Goal: Task Accomplishment & Management: Manage account settings

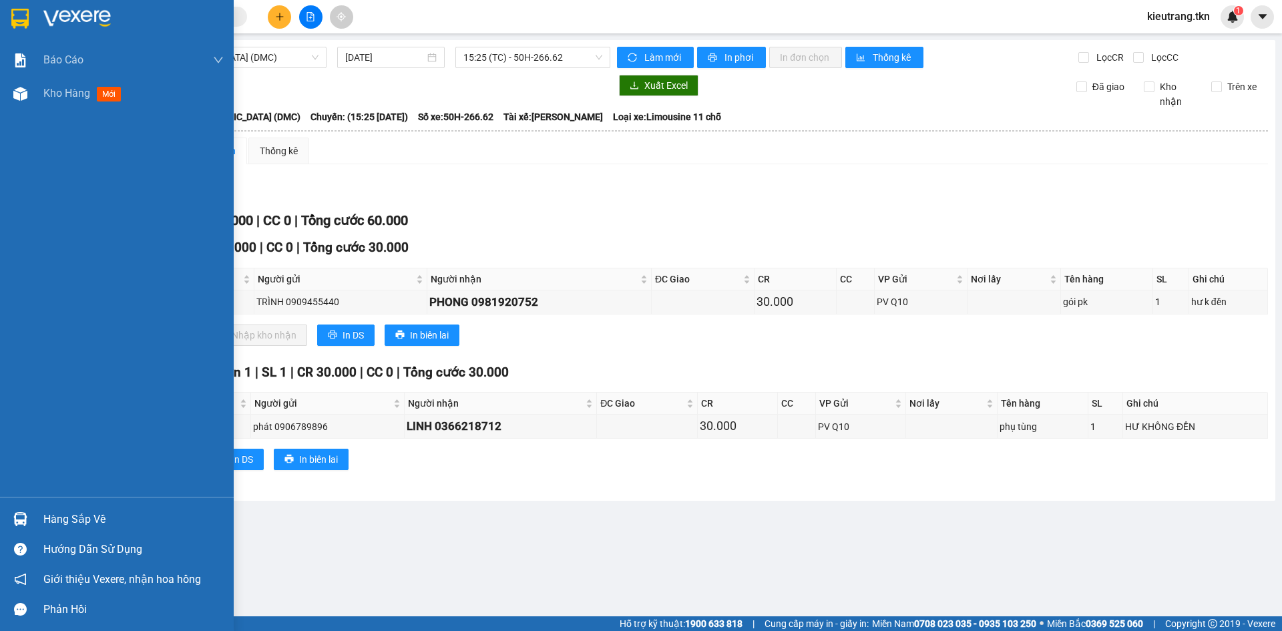
click at [67, 520] on div "Hàng sắp về" at bounding box center [133, 519] width 180 height 20
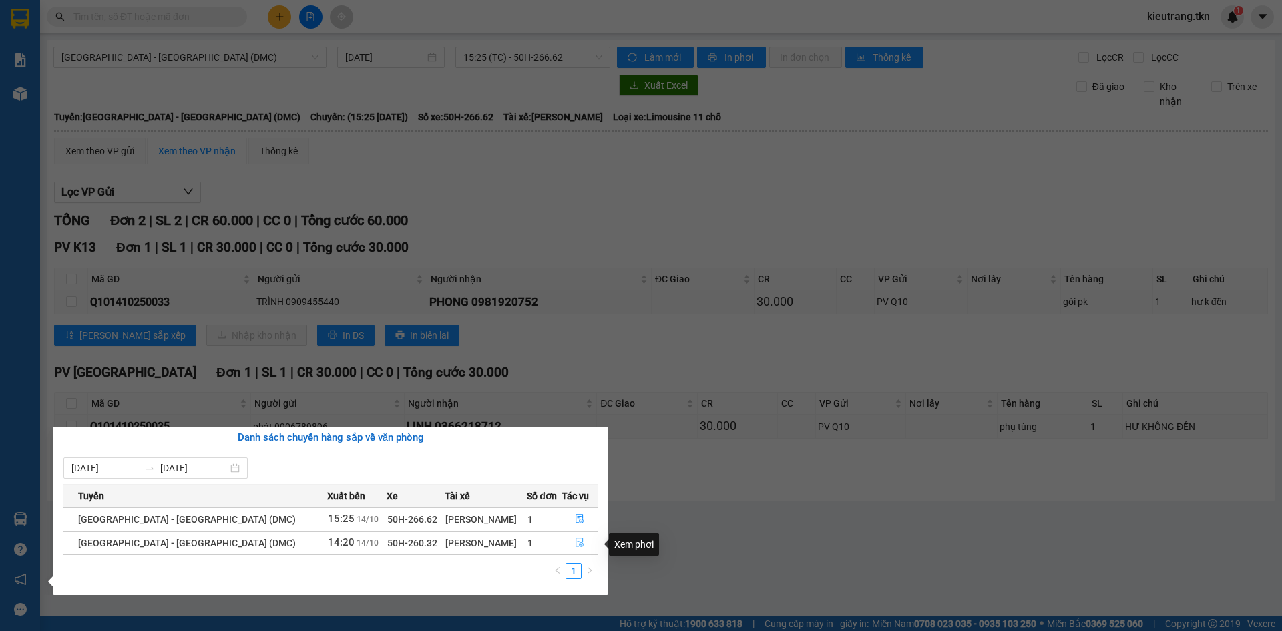
click at [575, 547] on icon "file-done" at bounding box center [579, 541] width 9 height 9
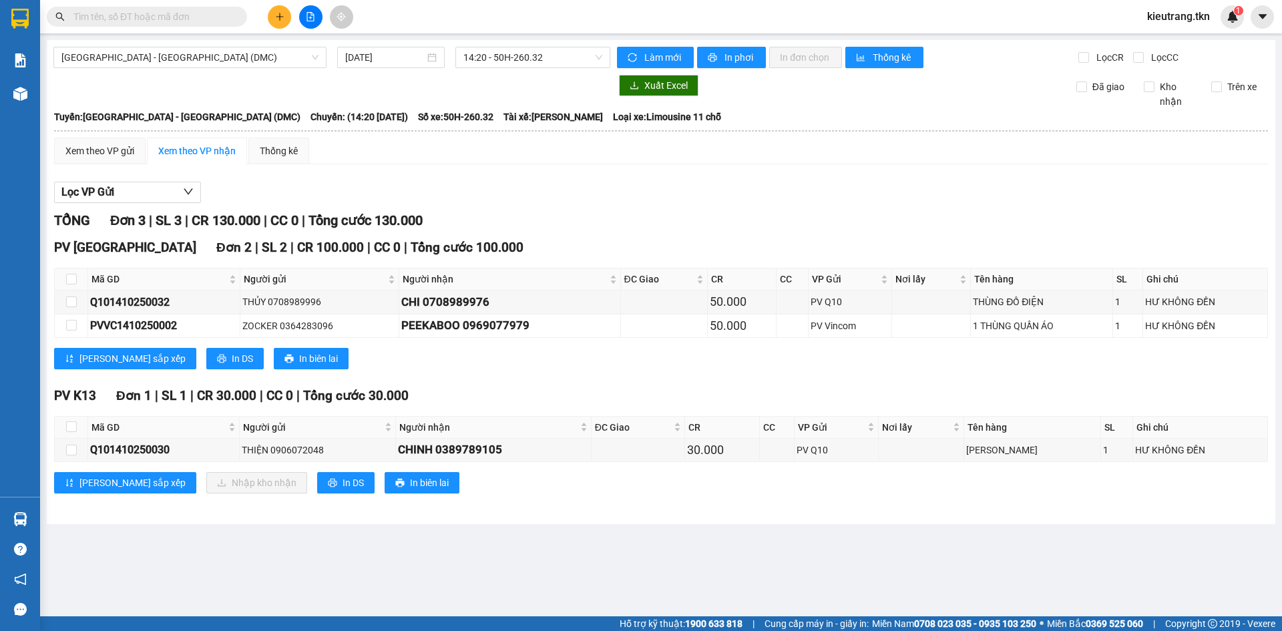
click at [77, 430] on th at bounding box center [71, 428] width 33 height 22
click at [67, 432] on input "checkbox" at bounding box center [71, 426] width 11 height 11
checkbox input "true"
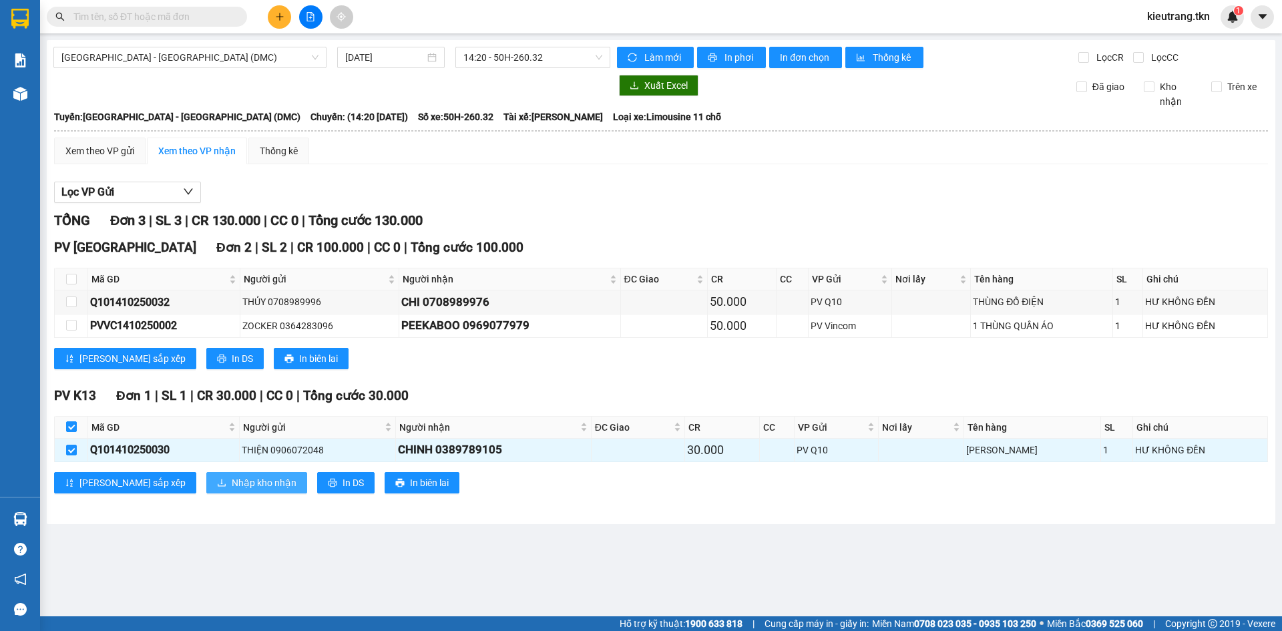
click at [232, 484] on span "Nhập kho nhận" at bounding box center [264, 482] width 65 height 15
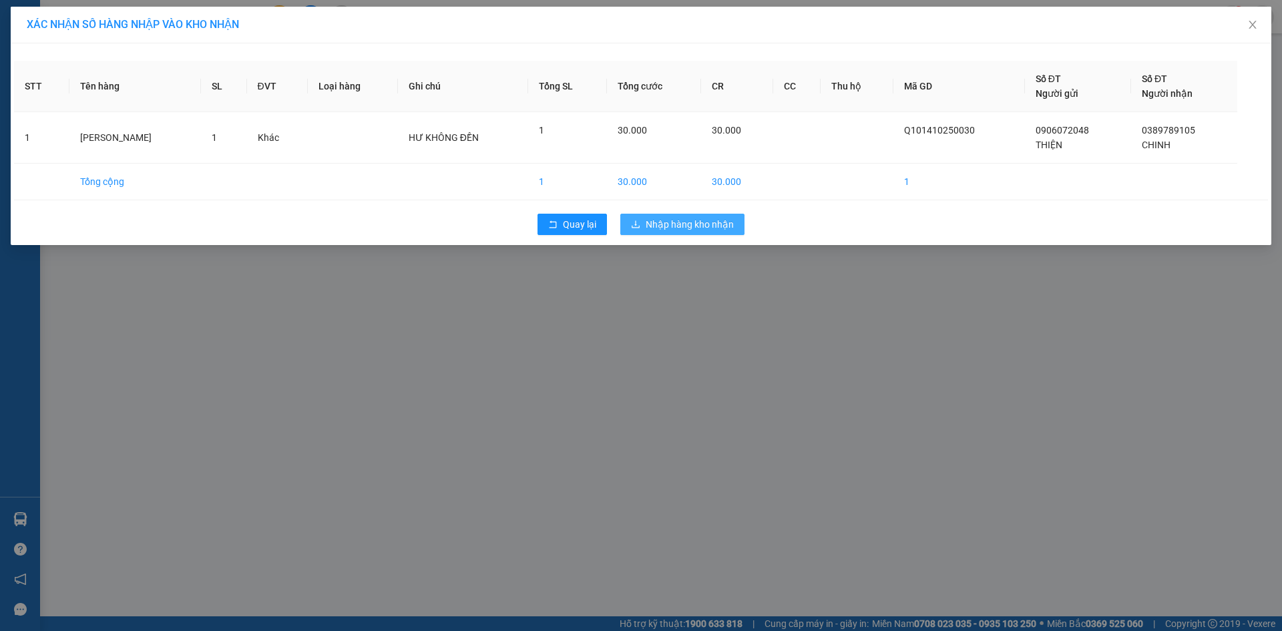
click at [712, 232] on span "Nhập hàng kho nhận" at bounding box center [689, 224] width 88 height 15
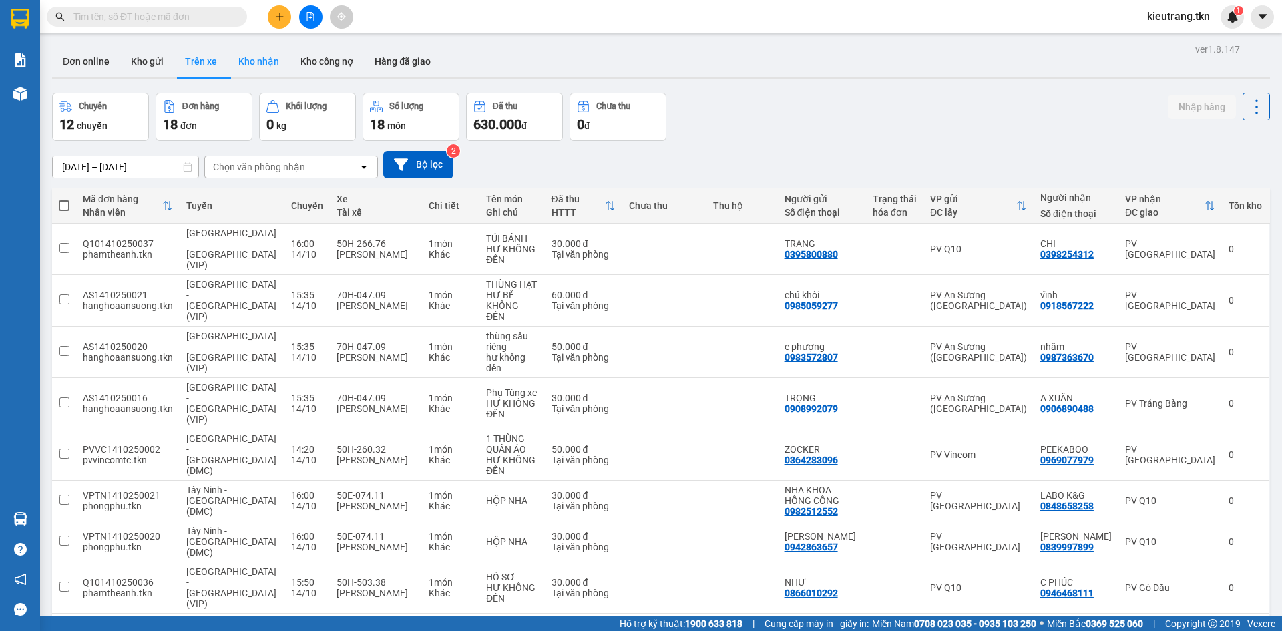
click at [284, 63] on button "Kho nhận" at bounding box center [259, 61] width 62 height 32
type input "[DATE] – [DATE]"
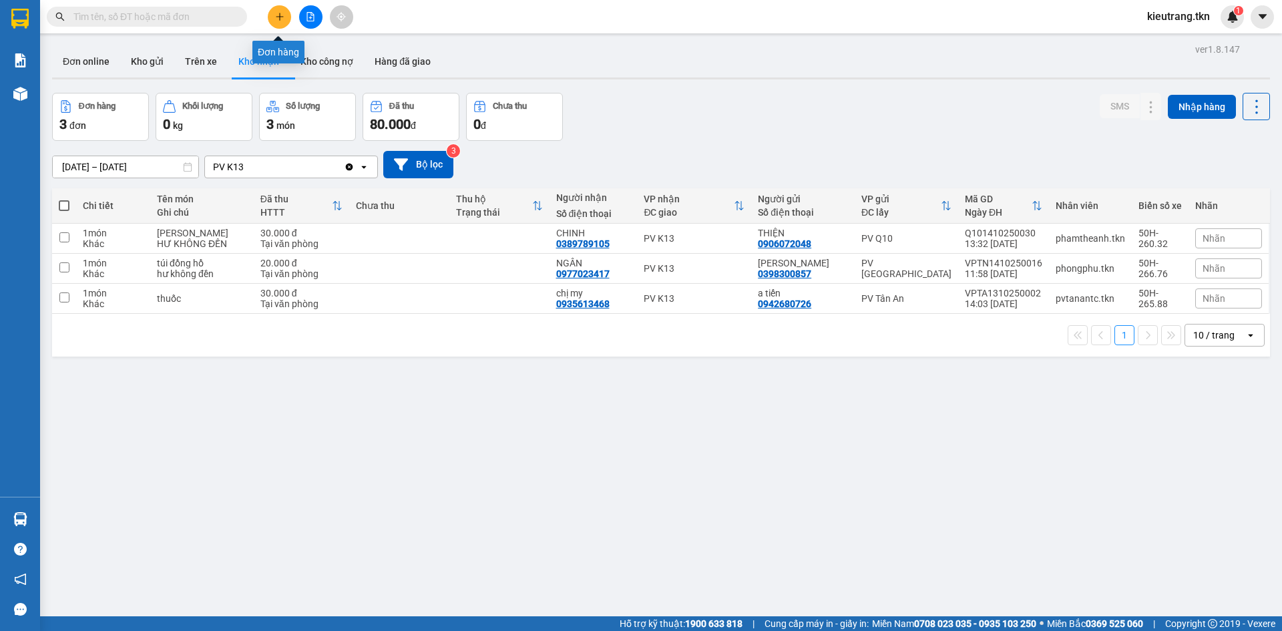
click at [276, 17] on icon "plus" at bounding box center [279, 16] width 9 height 9
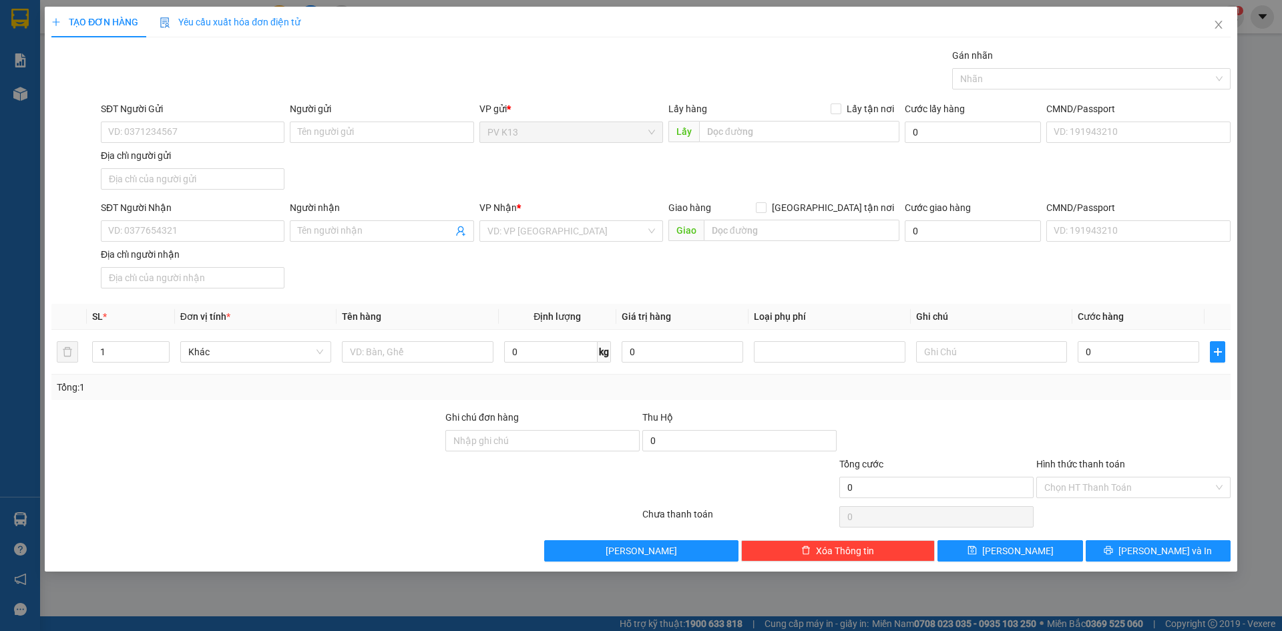
click at [17, 98] on div "TẠO ĐƠN HÀNG Yêu cầu xuất hóa đơn điện tử Transit Pickup Surcharge Ids Transit …" at bounding box center [641, 315] width 1282 height 631
click at [29, 91] on div "TẠO ĐƠN HÀNG Yêu cầu xuất hóa đơn điện tử Transit Pickup Surcharge Ids Transit …" at bounding box center [641, 315] width 1282 height 631
click at [1007, 79] on div at bounding box center [1084, 79] width 258 height 16
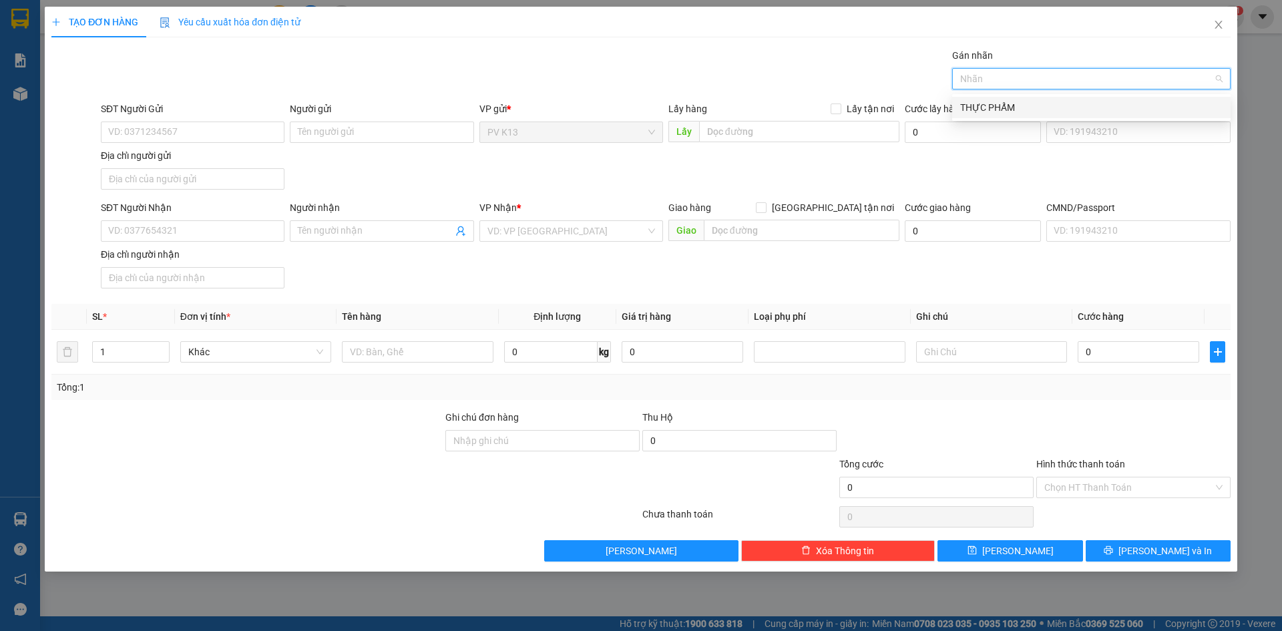
click at [1003, 103] on div "THỰC PHẨM" at bounding box center [1091, 107] width 262 height 15
click at [1091, 496] on input "Hình thức thanh toán" at bounding box center [1128, 487] width 169 height 20
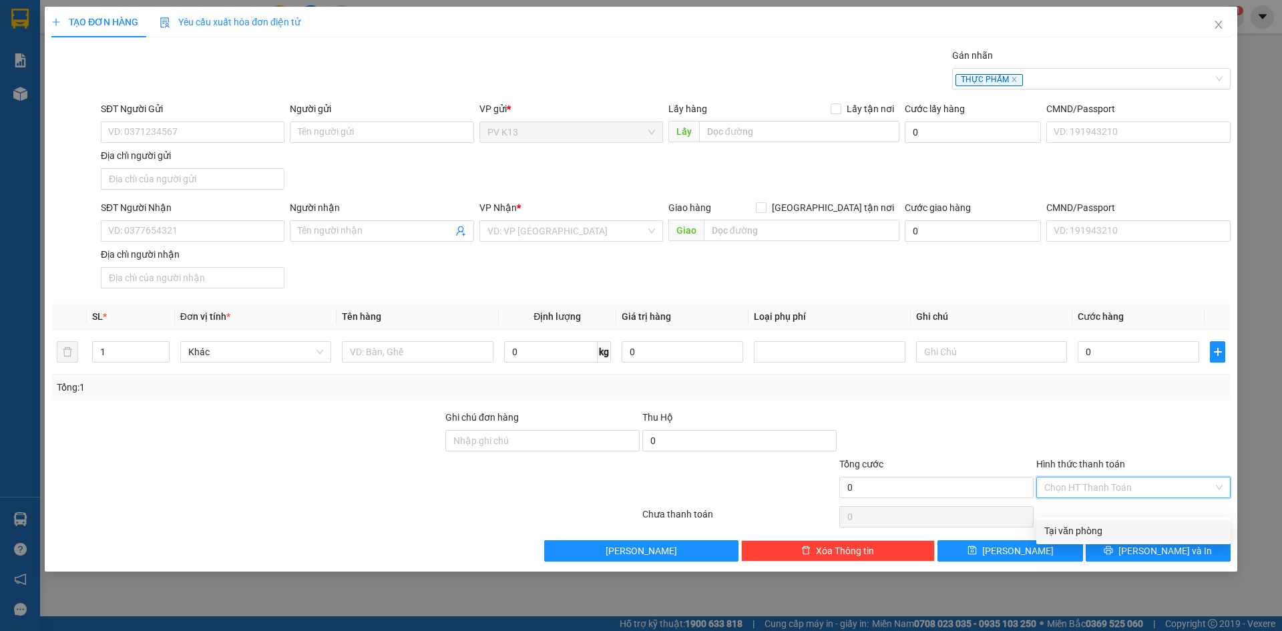
click at [1092, 527] on div "Tại văn phòng" at bounding box center [1133, 530] width 178 height 15
click at [175, 139] on input "SĐT Người Gửi" at bounding box center [193, 131] width 184 height 21
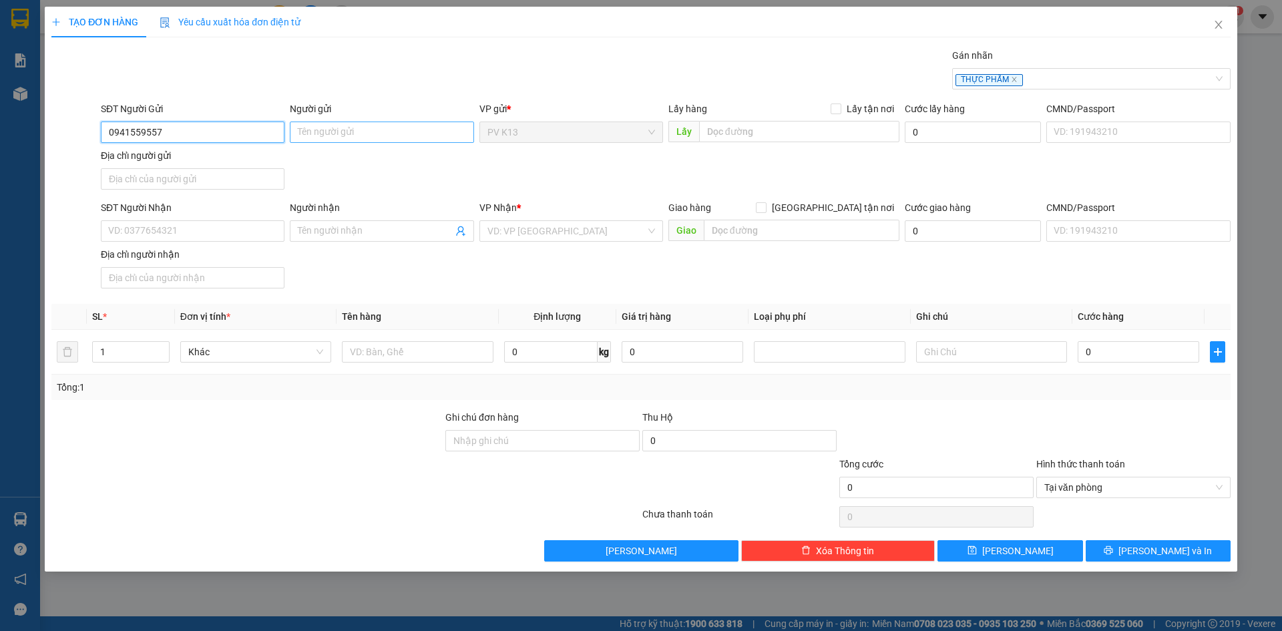
type input "0941559557"
click at [304, 139] on input "Người gửi" at bounding box center [382, 131] width 184 height 21
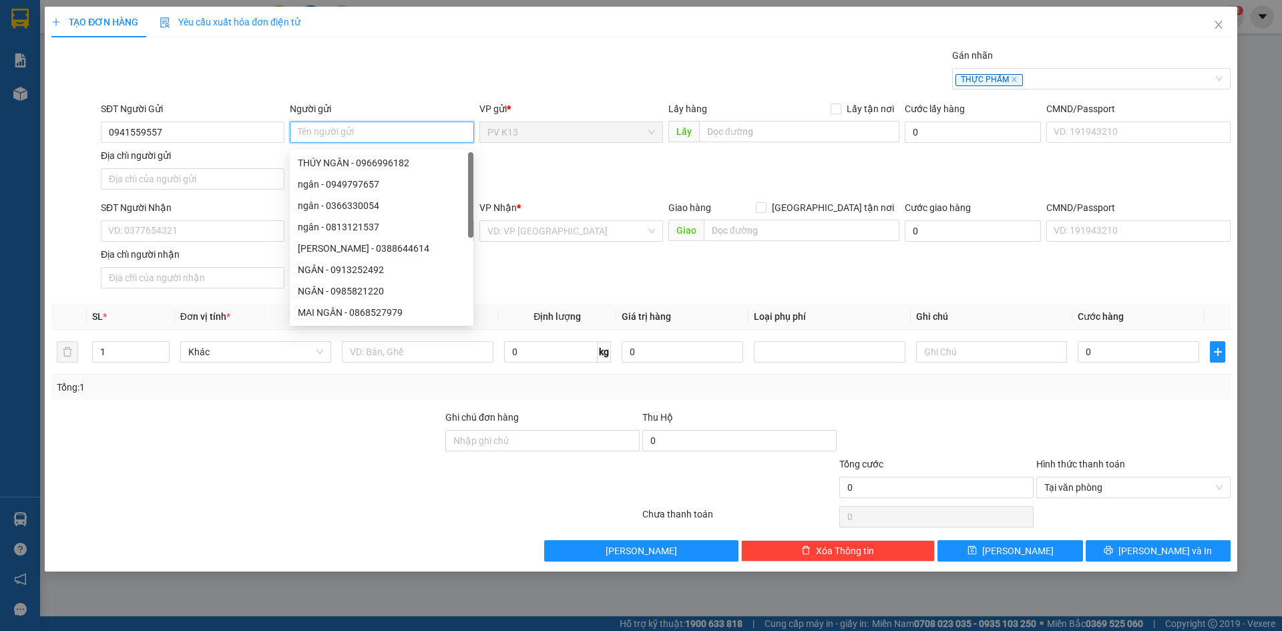
type input "q"
type input "QUÝ"
click at [163, 240] on input "SĐT Người Nhận" at bounding box center [193, 230] width 184 height 21
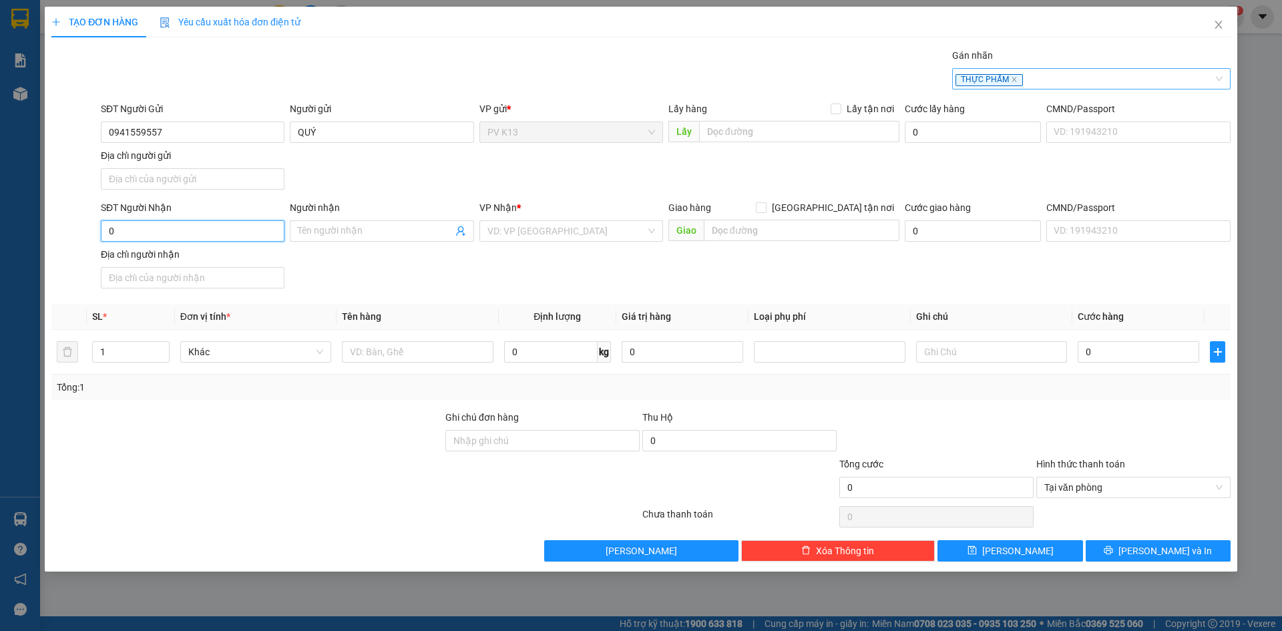
click at [997, 82] on span "THỰC PHẨM" at bounding box center [988, 80] width 67 height 12
click at [137, 242] on input "0" at bounding box center [193, 230] width 184 height 21
type input "0904635185"
click at [312, 238] on input "Người nhận" at bounding box center [375, 231] width 154 height 15
type input "DÍNH"
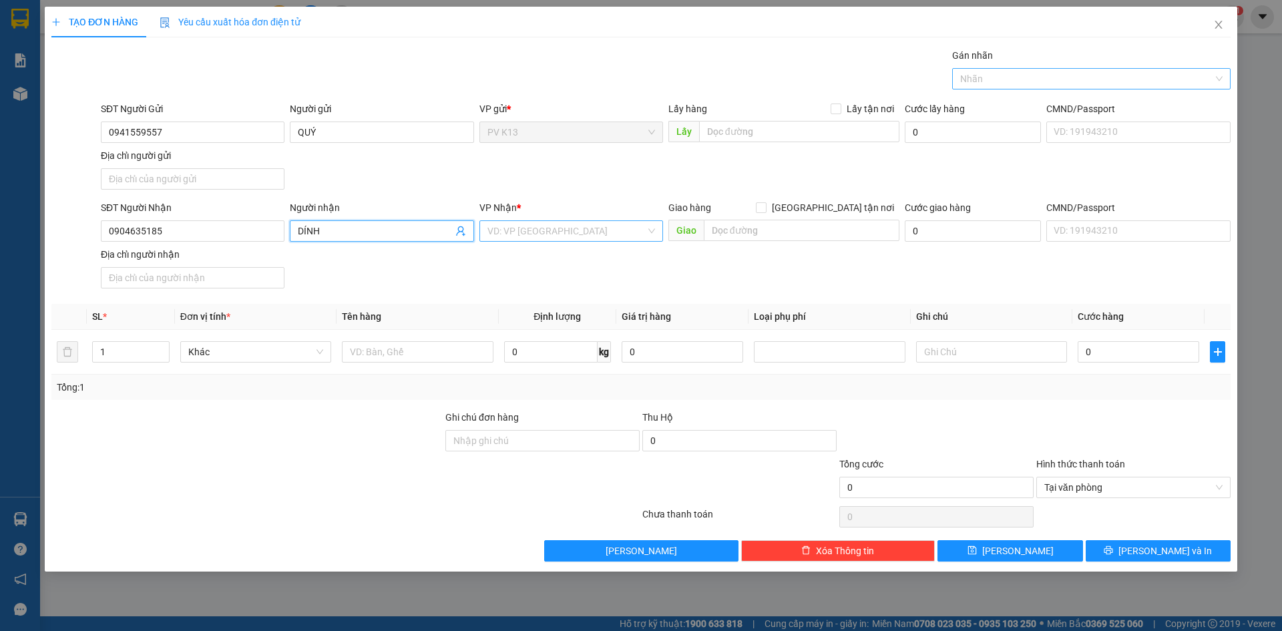
click at [582, 241] on input "search" at bounding box center [566, 231] width 158 height 20
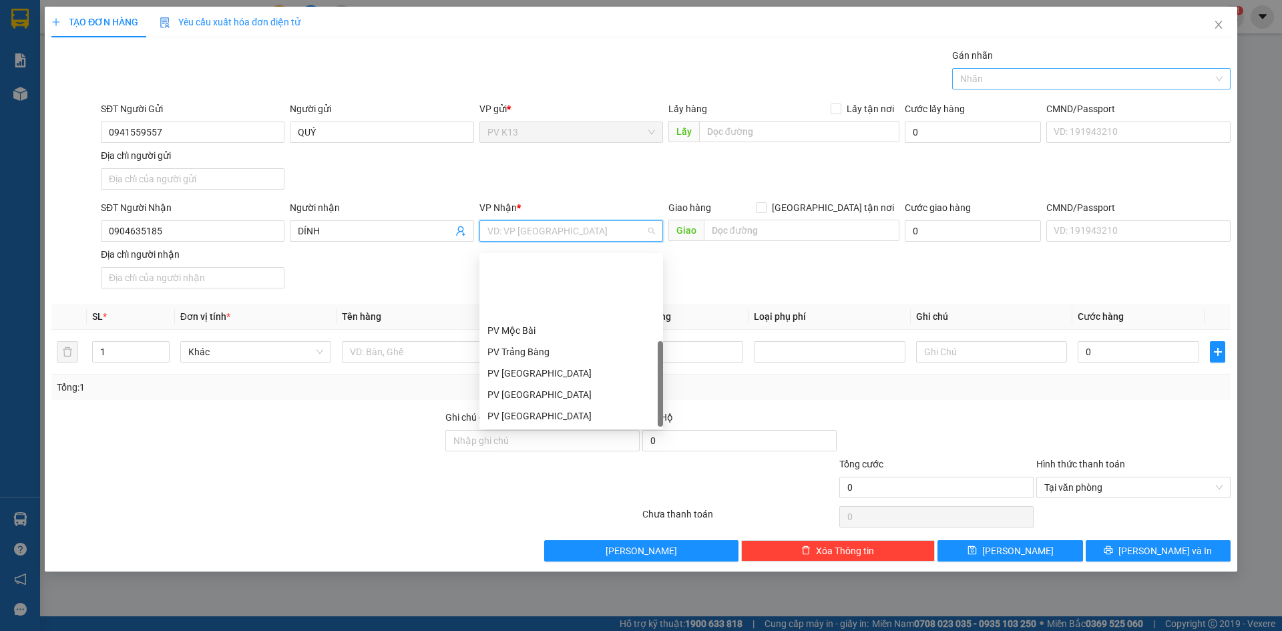
scroll to position [85, 0]
click at [525, 413] on div "PV Q10" at bounding box center [571, 415] width 168 height 15
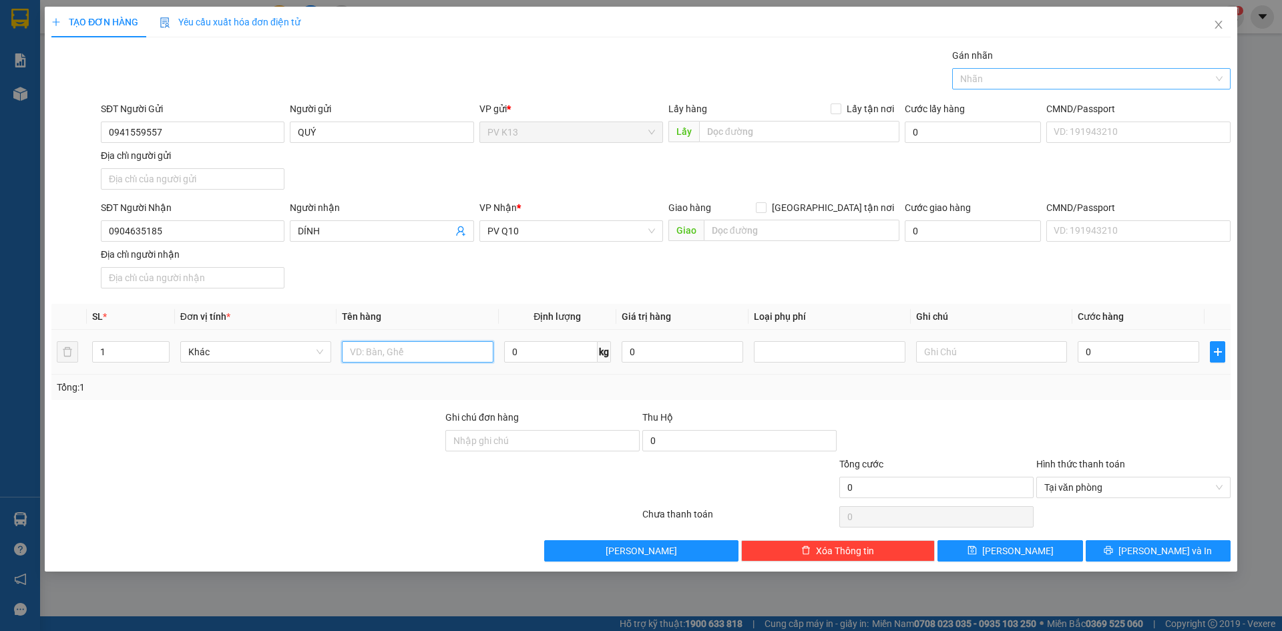
click at [397, 362] on input "text" at bounding box center [417, 351] width 151 height 21
type input "CÂY ĐÀN"
click at [1115, 362] on input "0" at bounding box center [1137, 351] width 121 height 21
type input "003"
type input "3"
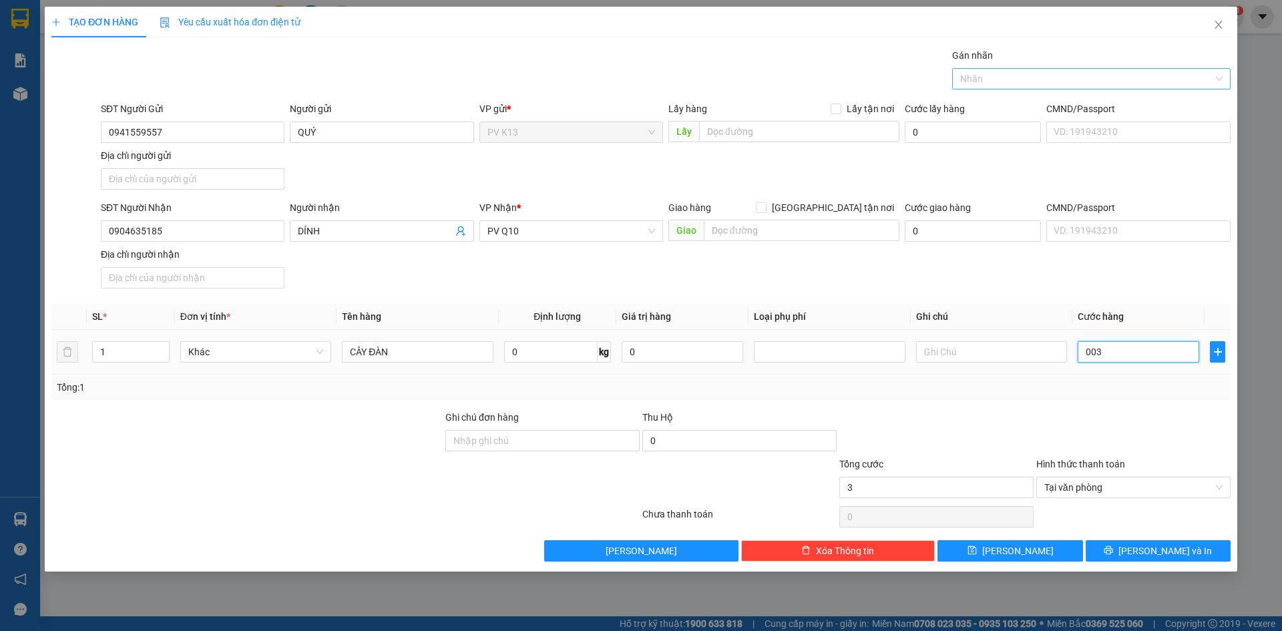
type input "0.030"
type input "30"
type input "30.000"
click at [1112, 400] on div "Tổng: 1" at bounding box center [640, 386] width 1179 height 25
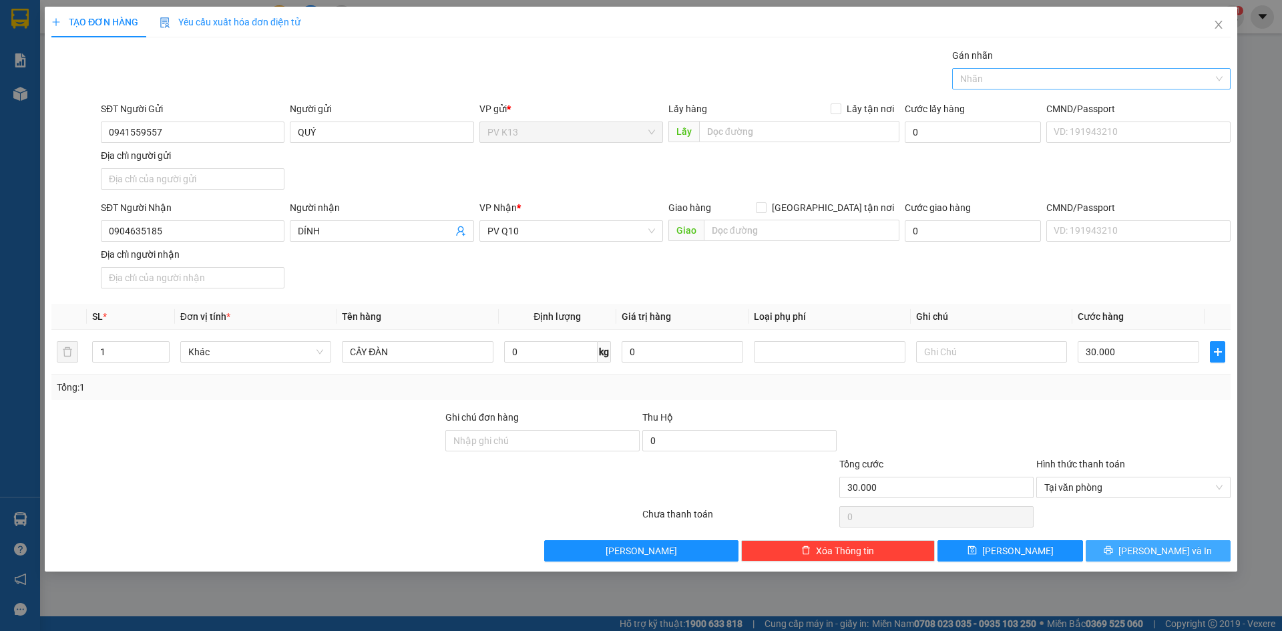
click at [1162, 558] on span "[PERSON_NAME] và In" at bounding box center [1164, 550] width 93 height 15
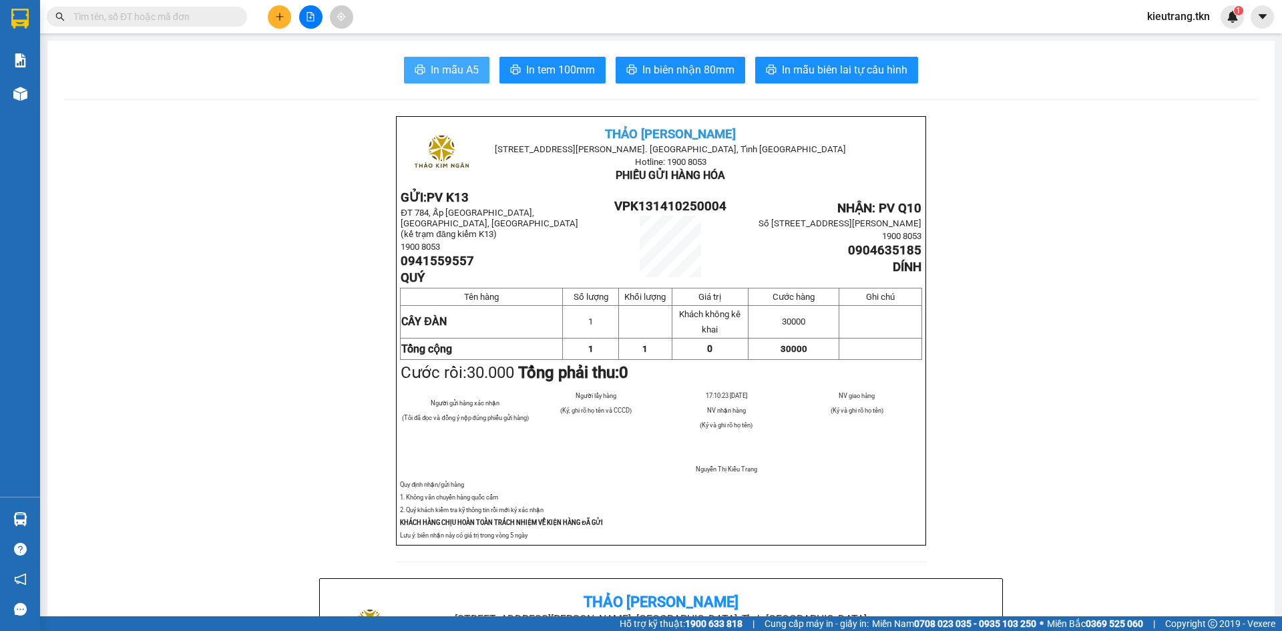
click at [435, 75] on span "In mẫu A5" at bounding box center [455, 69] width 48 height 17
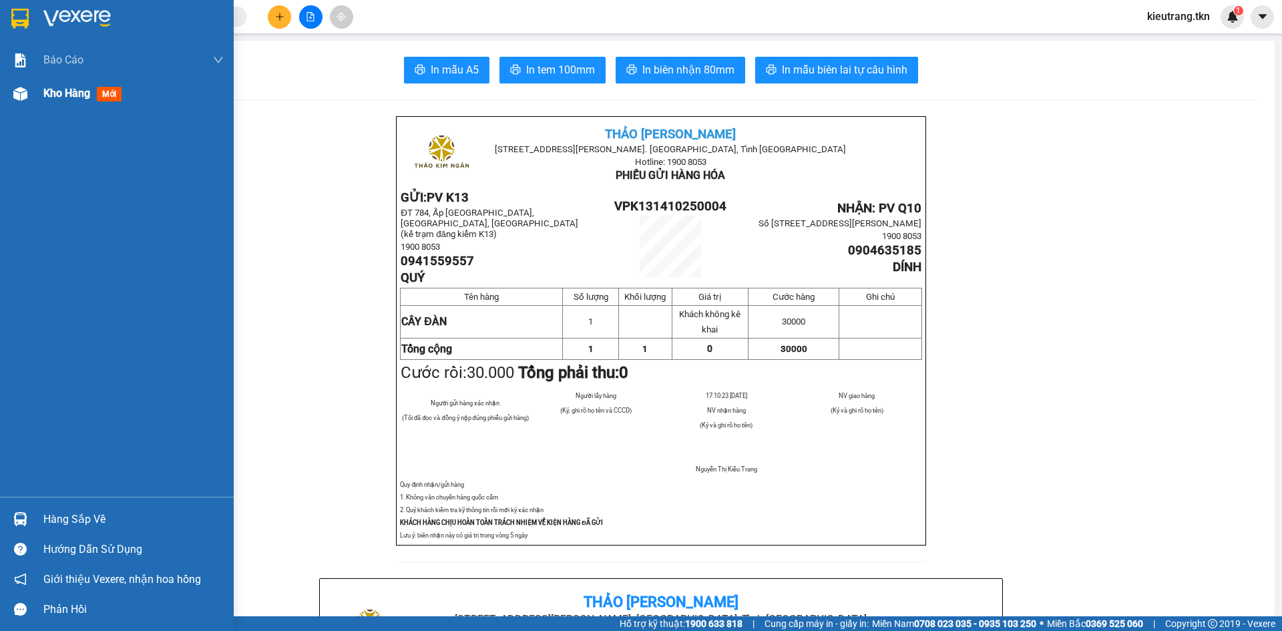
click at [46, 99] on span "Kho hàng" at bounding box center [66, 93] width 47 height 13
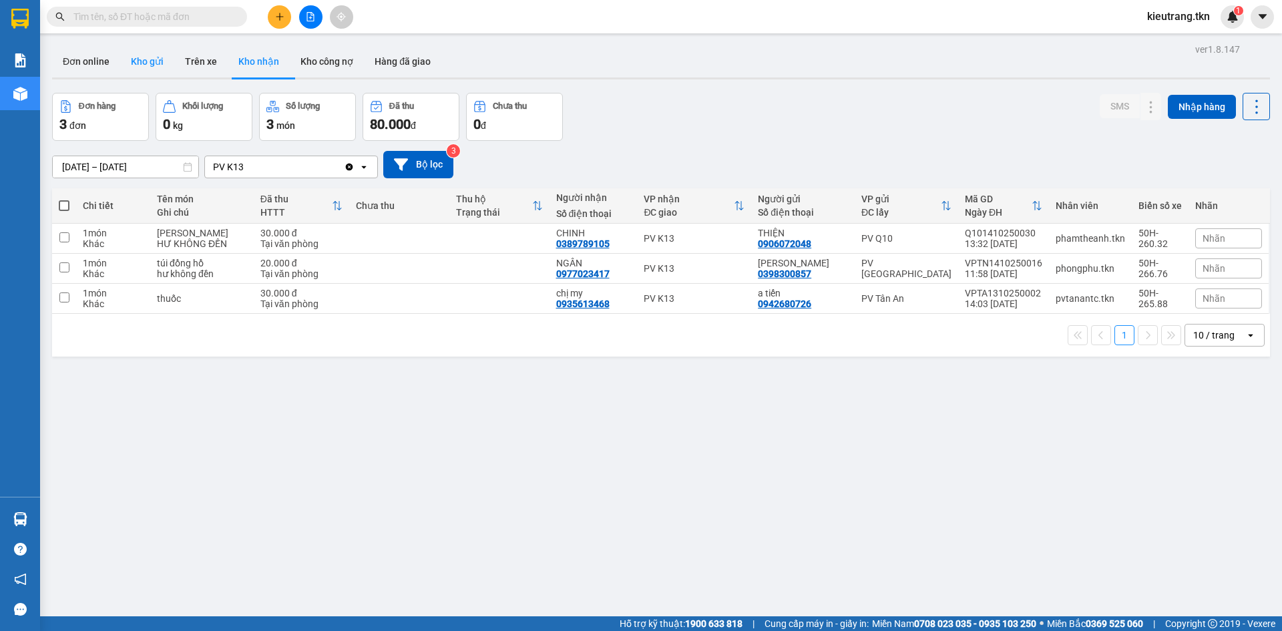
click at [156, 58] on button "Kho gửi" at bounding box center [147, 61] width 54 height 32
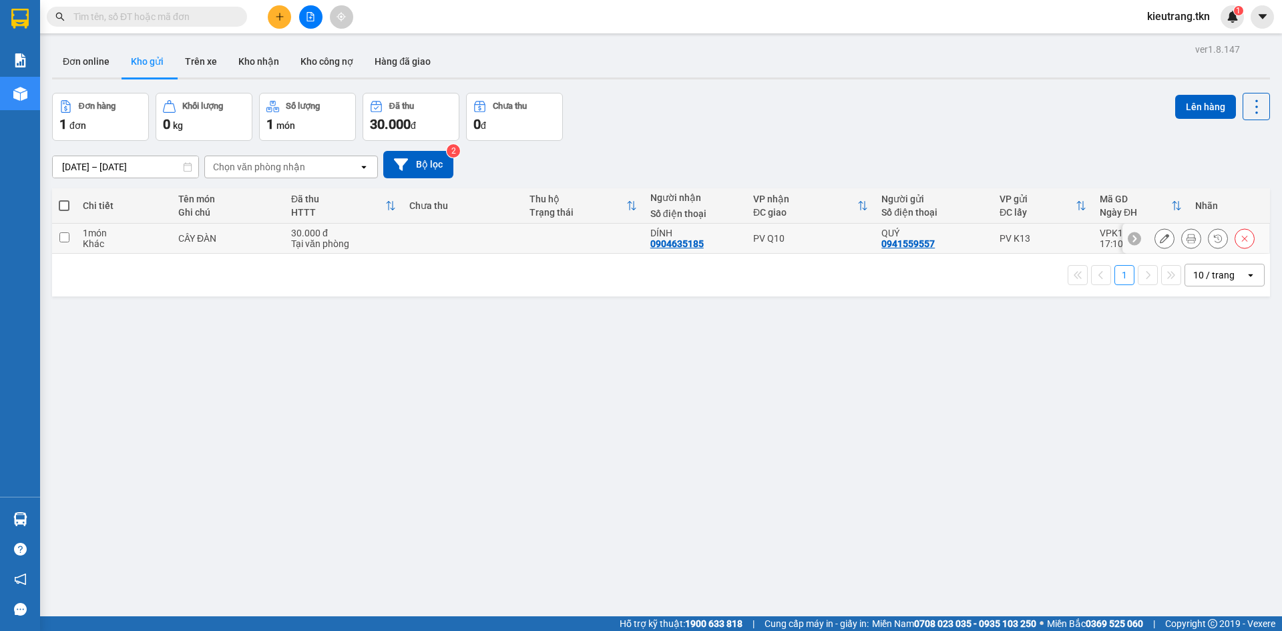
click at [1155, 246] on button at bounding box center [1164, 238] width 19 height 23
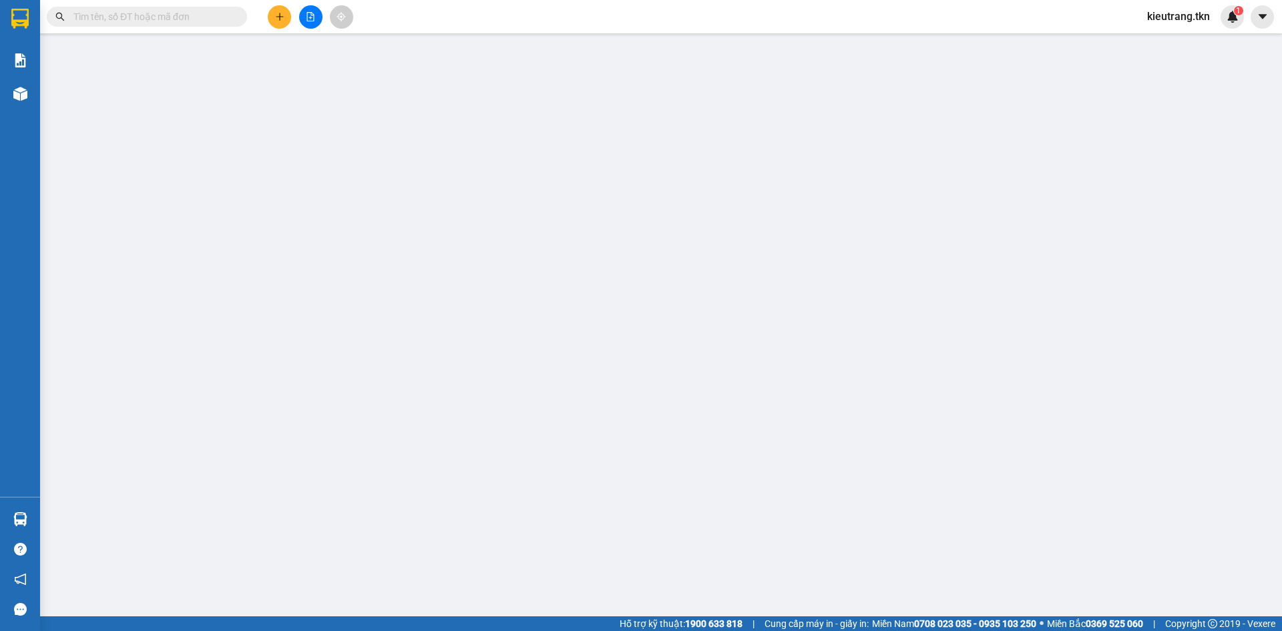
type input "0941559557"
type input "QUÝ"
type input "0904635185"
type input "DÍNH"
type input "30.000"
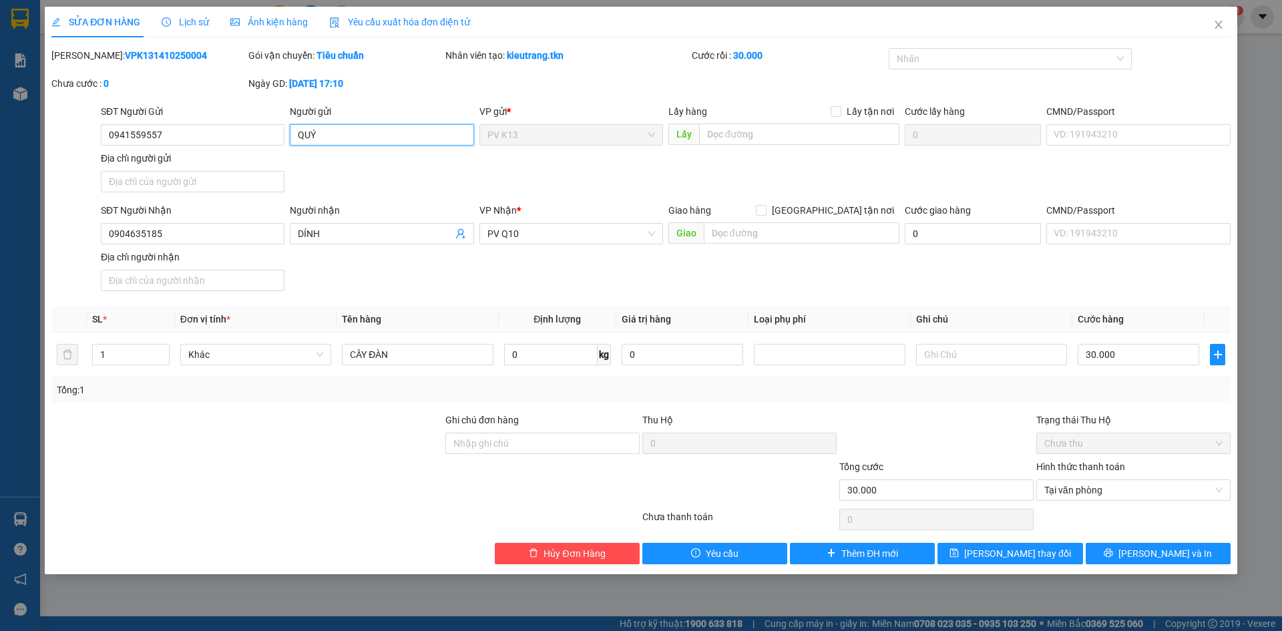
click at [324, 140] on input "QUÝ" at bounding box center [382, 134] width 184 height 21
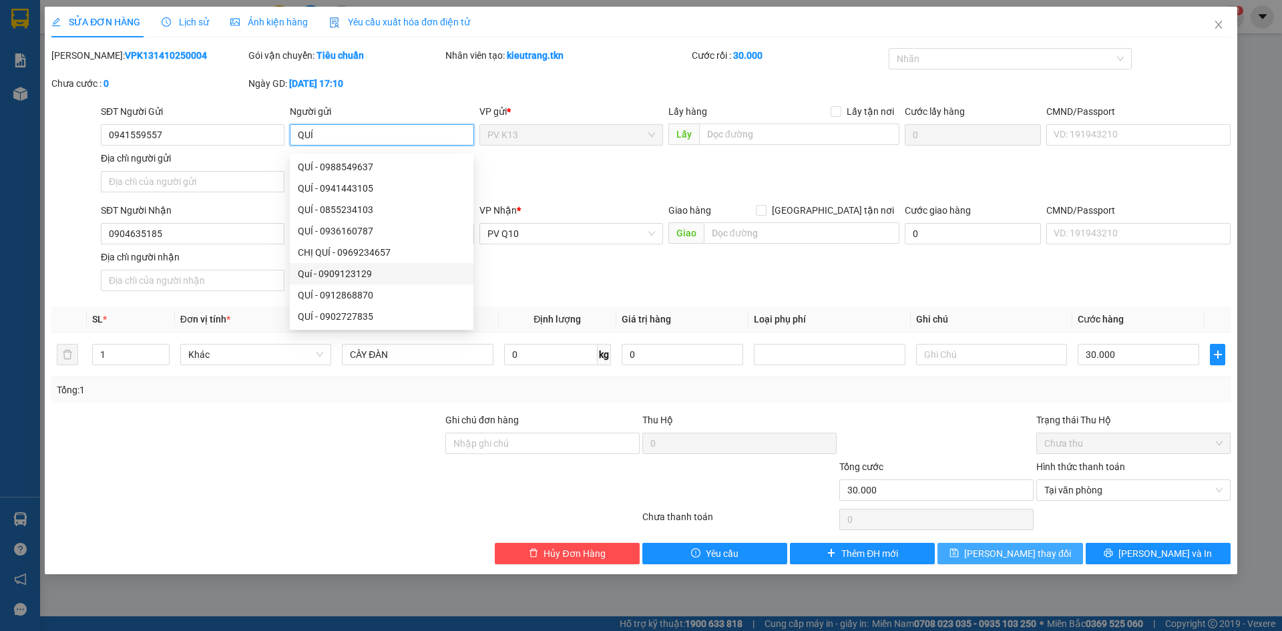
type input "QUÍ"
click at [997, 561] on span "[PERSON_NAME] thay đổi" at bounding box center [1017, 553] width 107 height 15
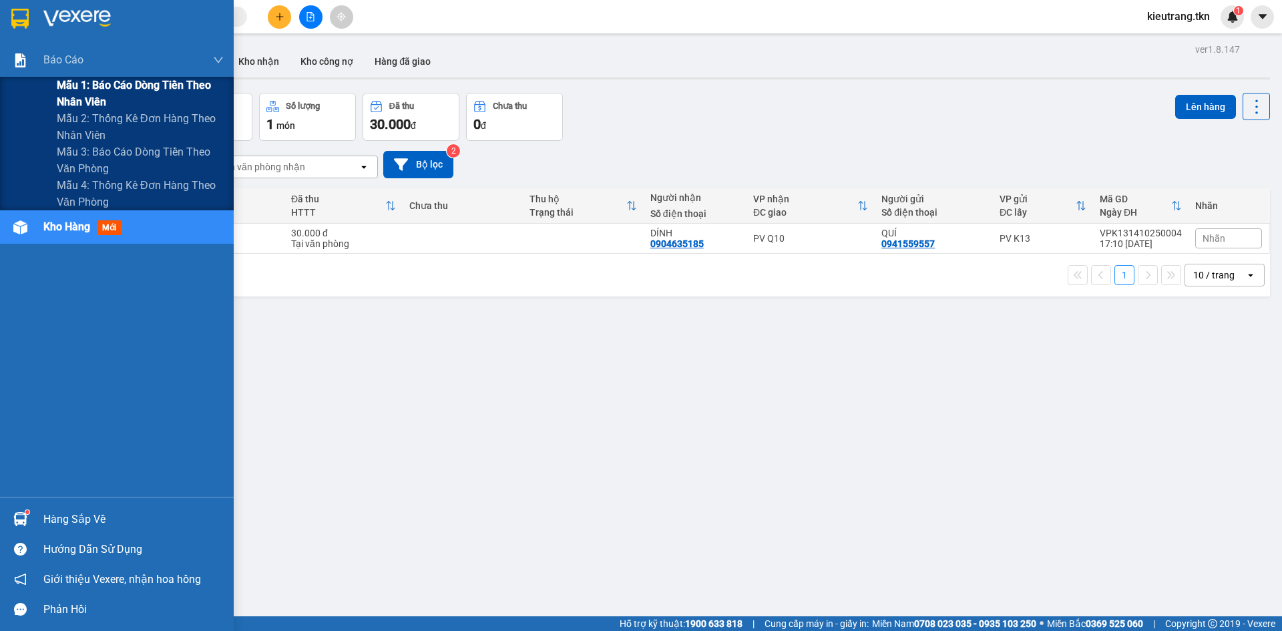
click at [79, 85] on span "Mẫu 1: Báo cáo dòng tiền theo nhân viên" at bounding box center [140, 93] width 167 height 33
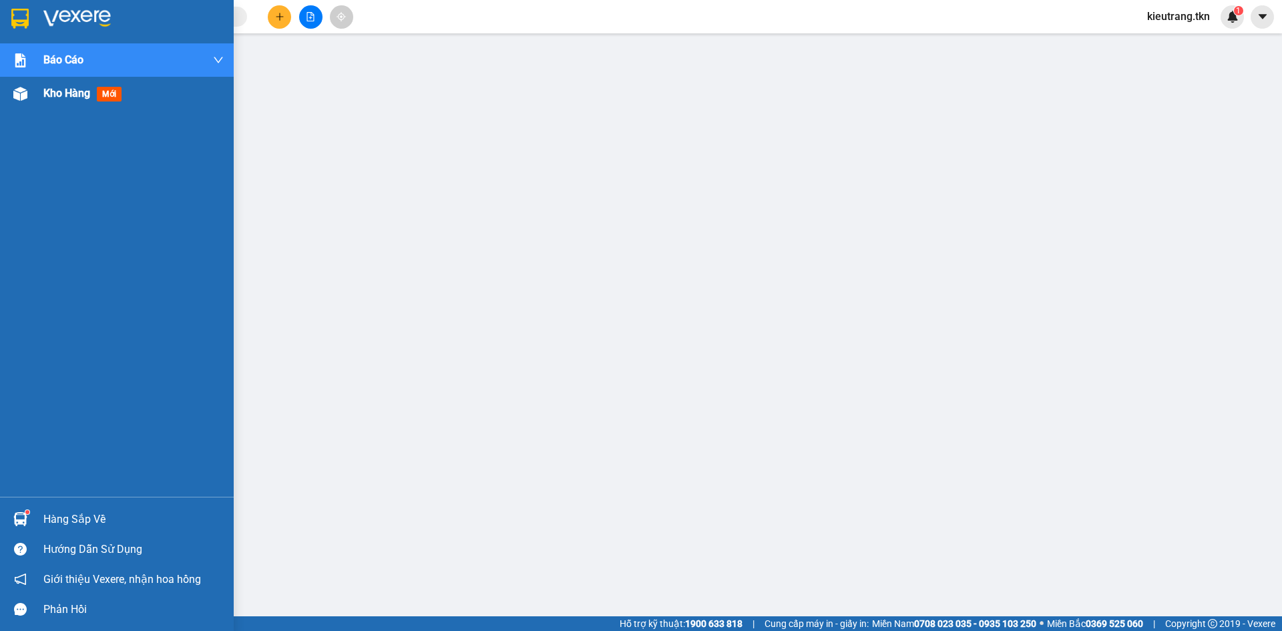
click at [56, 91] on span "Kho hàng" at bounding box center [66, 93] width 47 height 13
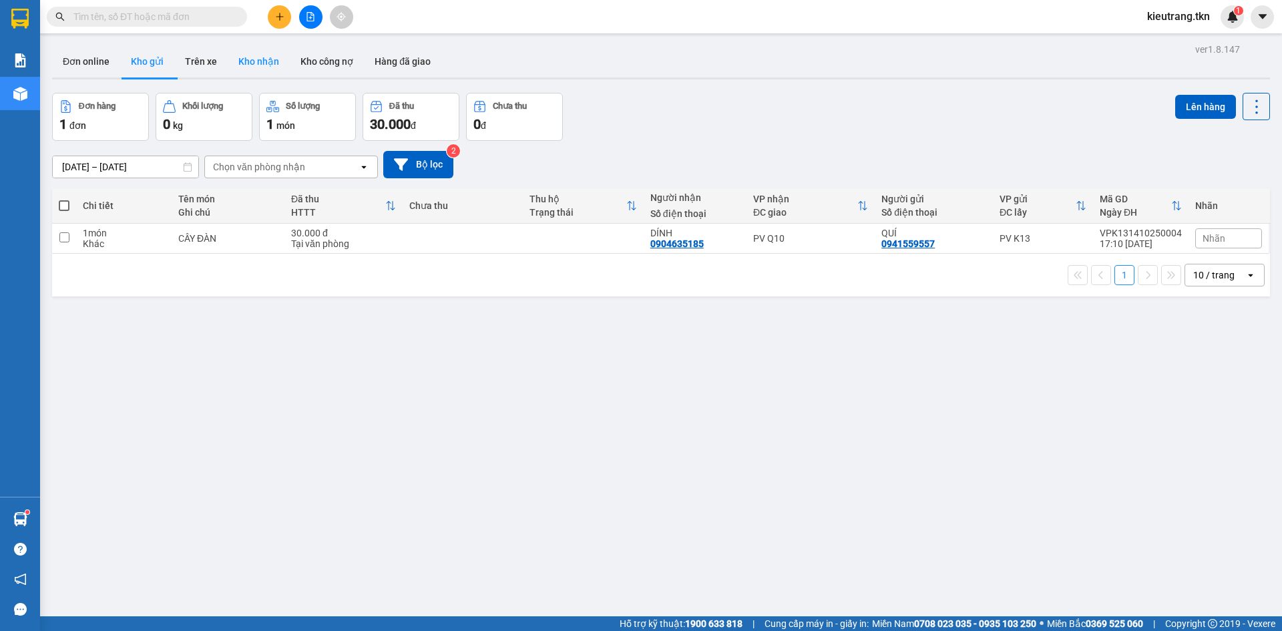
click at [260, 63] on button "Kho nhận" at bounding box center [259, 61] width 62 height 32
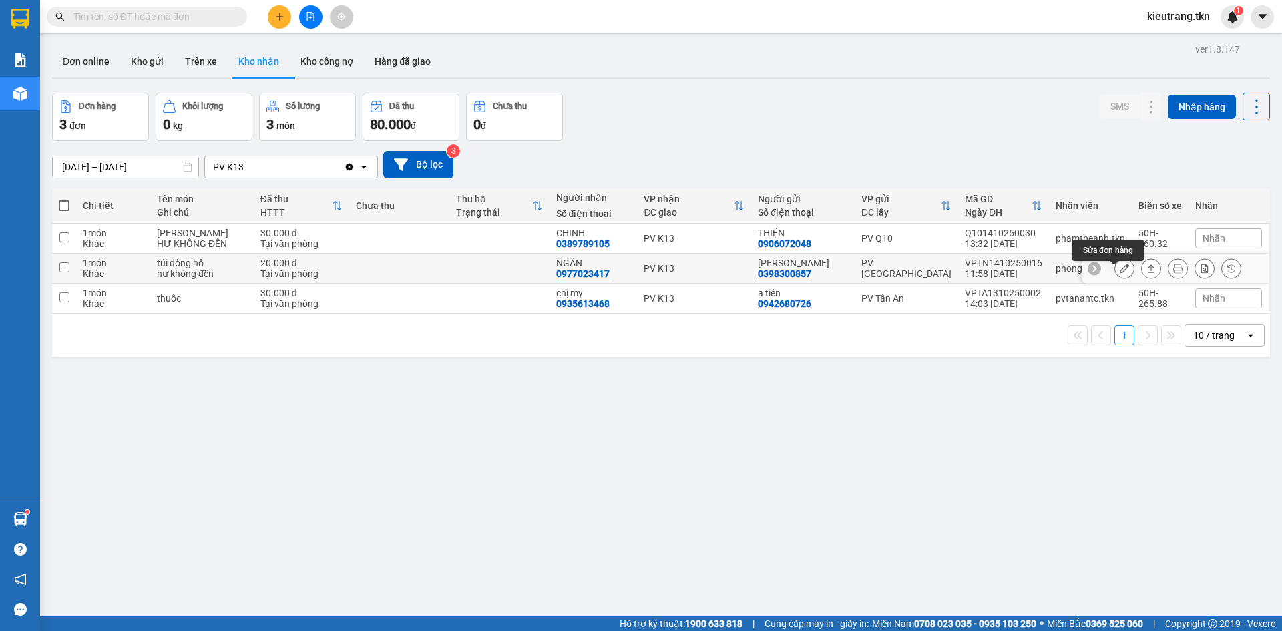
click at [1119, 273] on icon at bounding box center [1123, 268] width 9 height 9
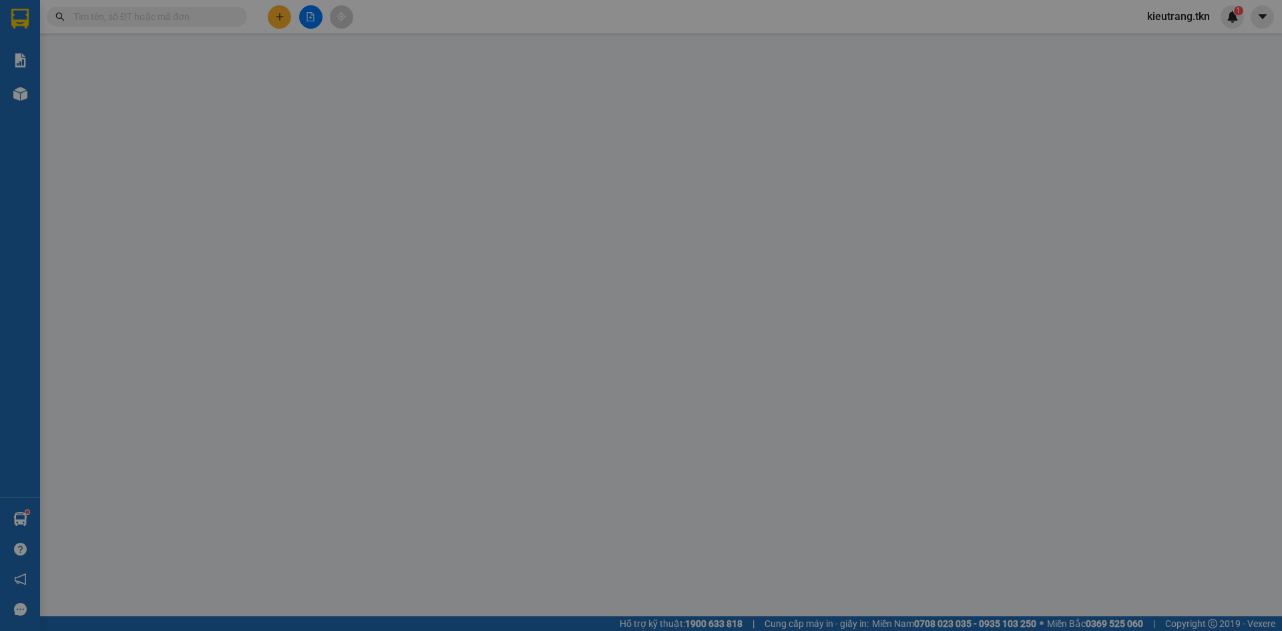
type input "0398300857"
type input "[PERSON_NAME]"
type input "0977023417"
type input "NGÂN"
type input "20.000"
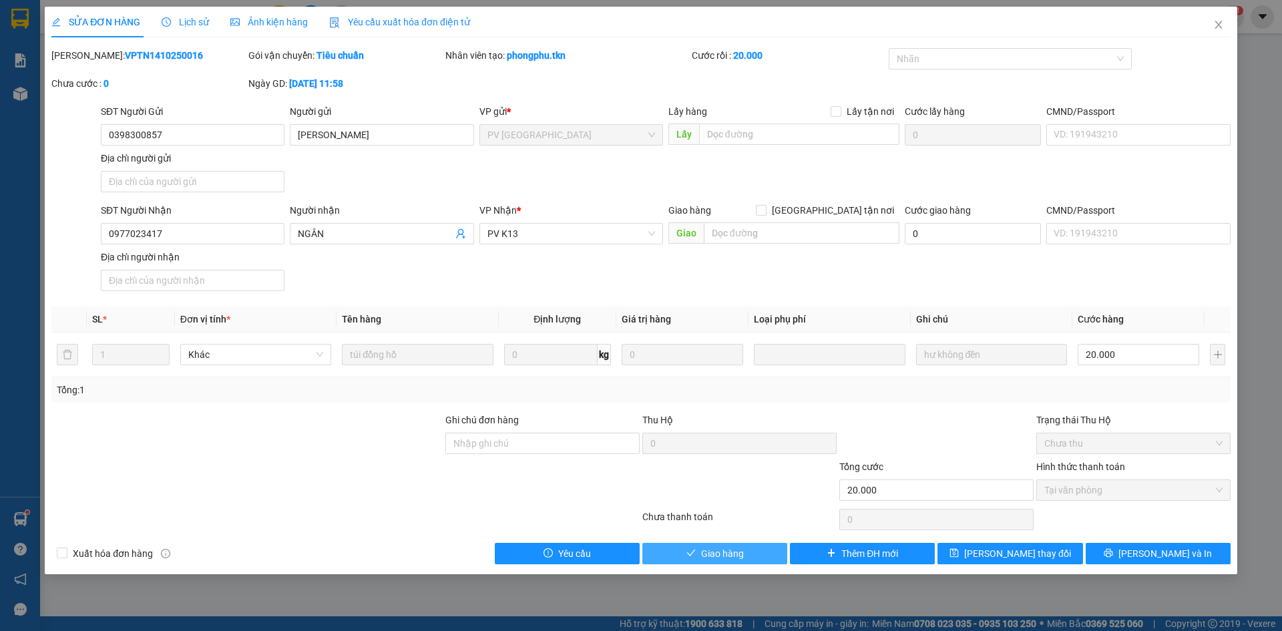
click at [728, 561] on span "Giao hàng" at bounding box center [722, 553] width 43 height 15
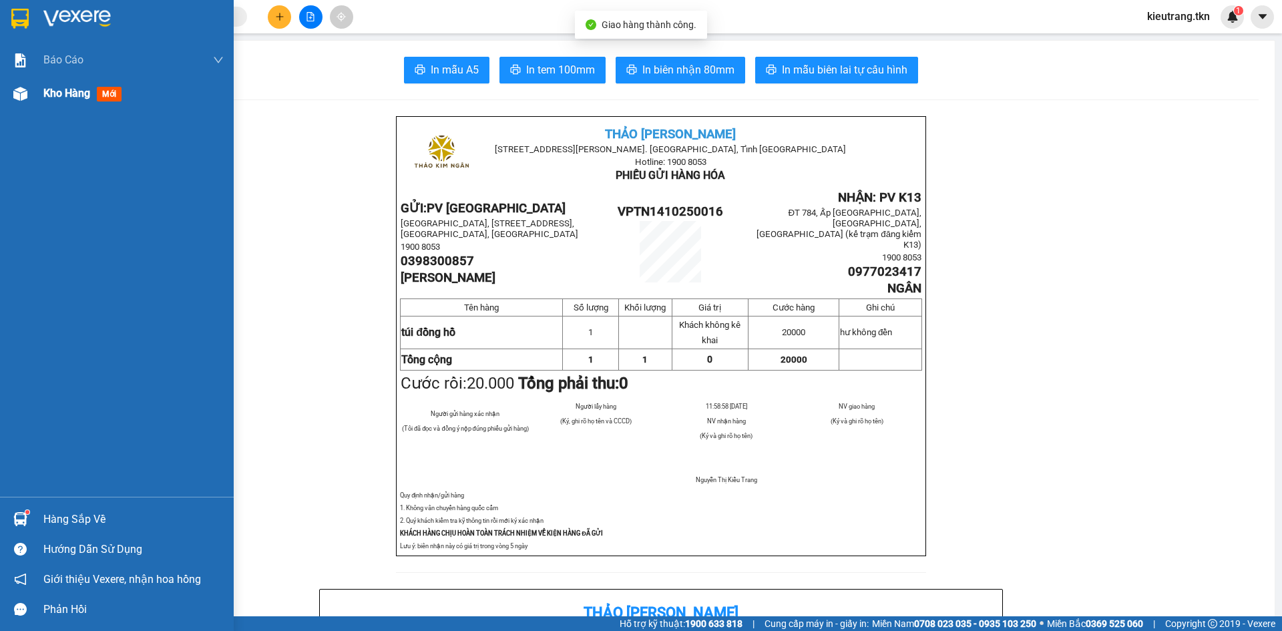
click at [62, 98] on span "Kho hàng" at bounding box center [66, 93] width 47 height 13
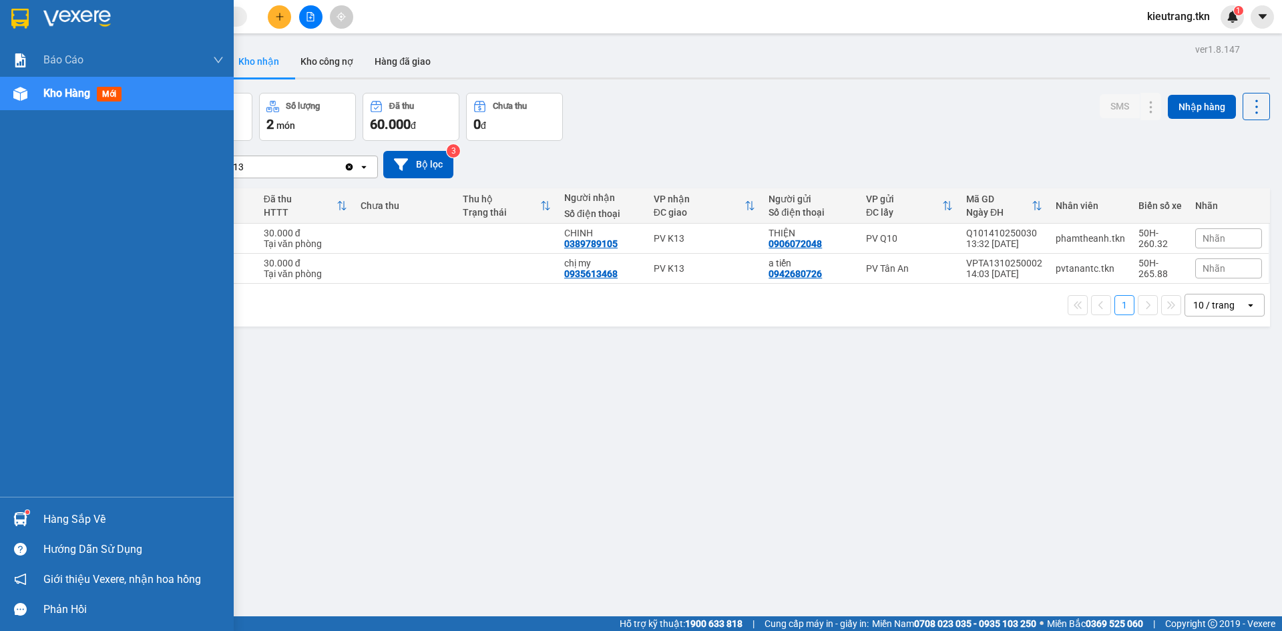
click at [63, 518] on div "Hàng sắp về" at bounding box center [133, 519] width 180 height 20
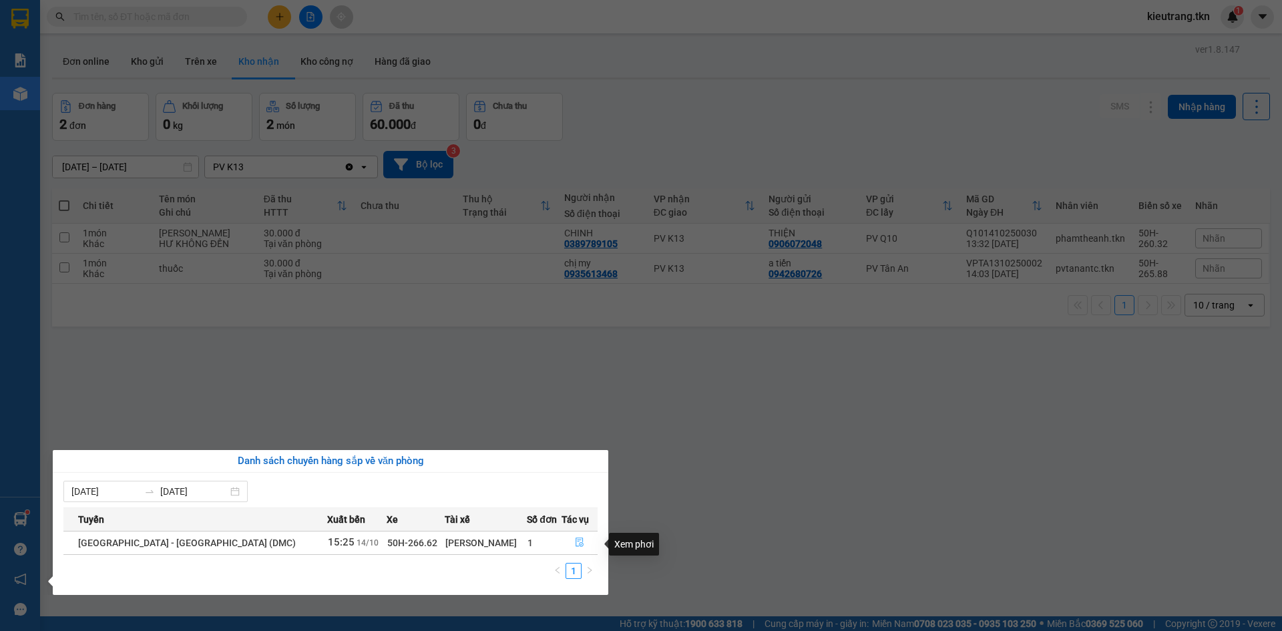
click at [575, 545] on icon "file-done" at bounding box center [579, 541] width 9 height 9
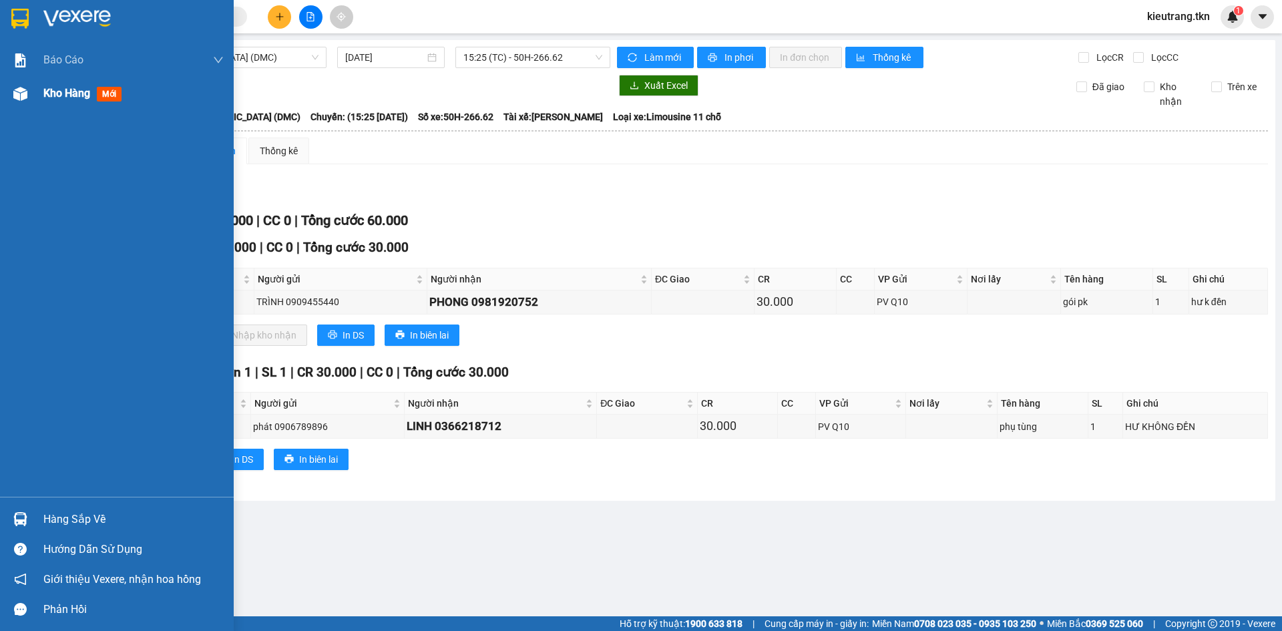
click at [49, 91] on span "Kho hàng" at bounding box center [66, 93] width 47 height 13
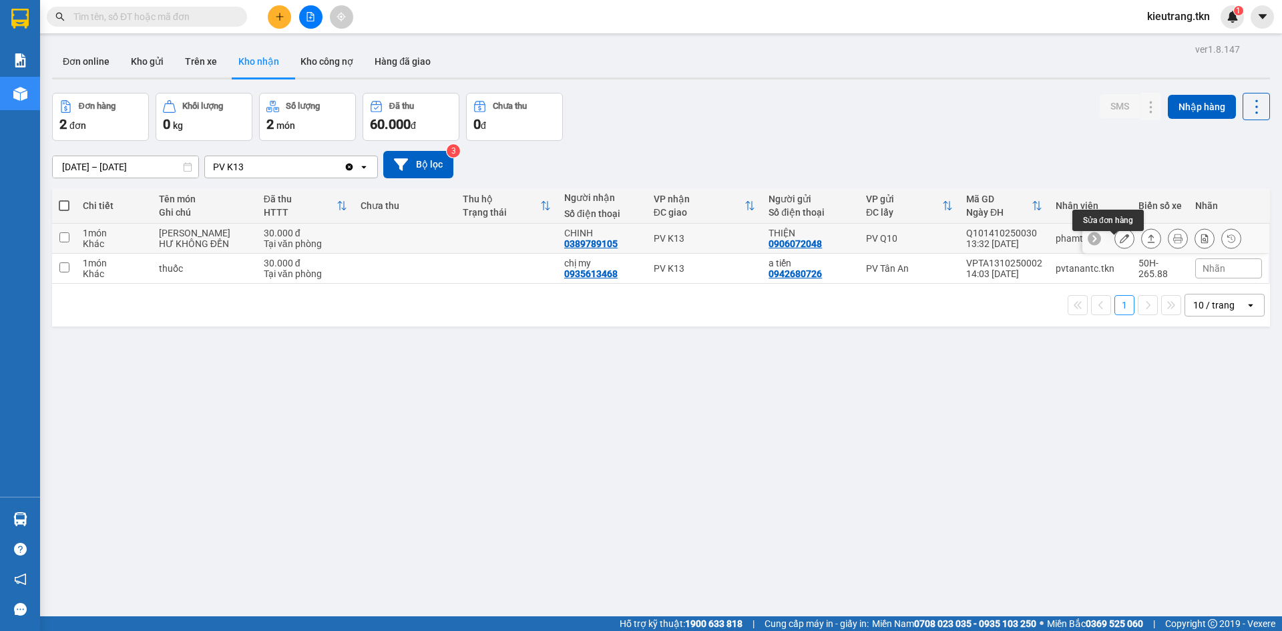
click at [1115, 244] on button at bounding box center [1124, 238] width 19 height 23
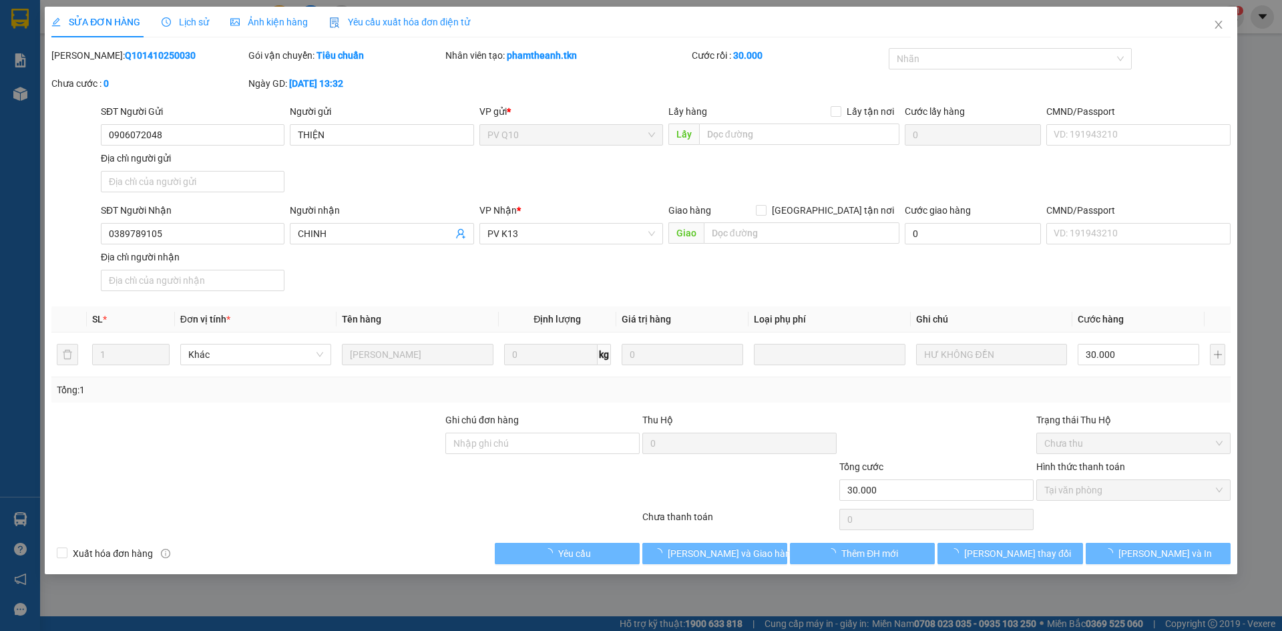
type input "0906072048"
type input "THIỆN"
type input "0389789105"
type input "CHINH"
type input "30.000"
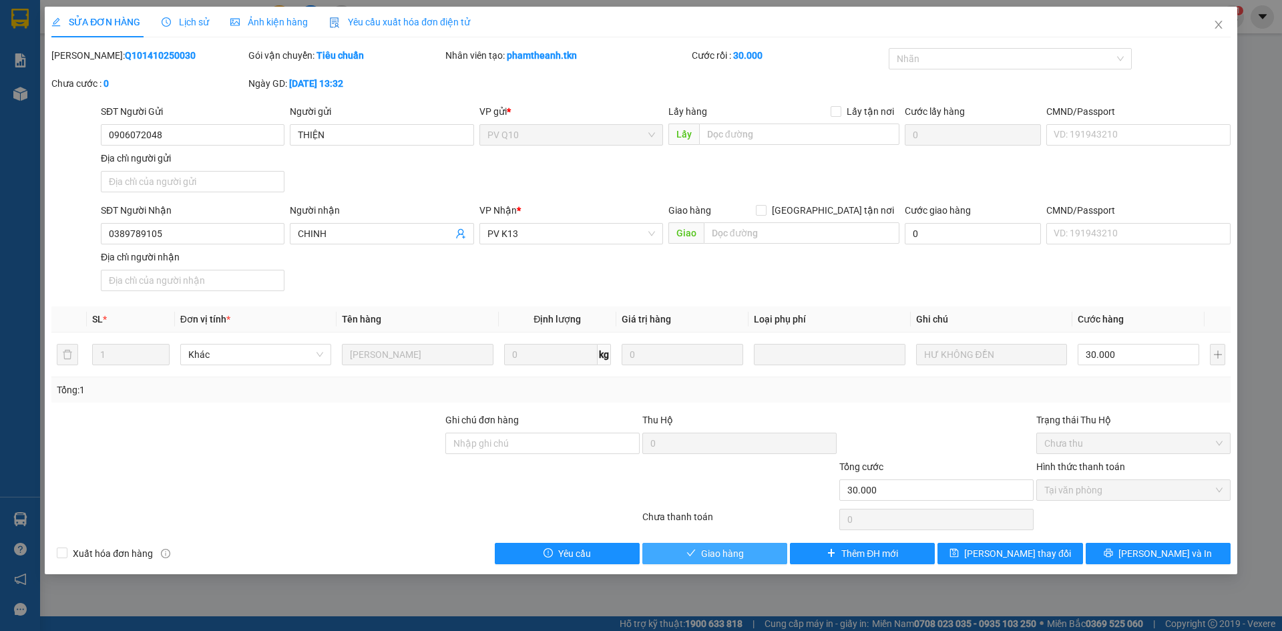
click at [718, 561] on span "Giao hàng" at bounding box center [722, 553] width 43 height 15
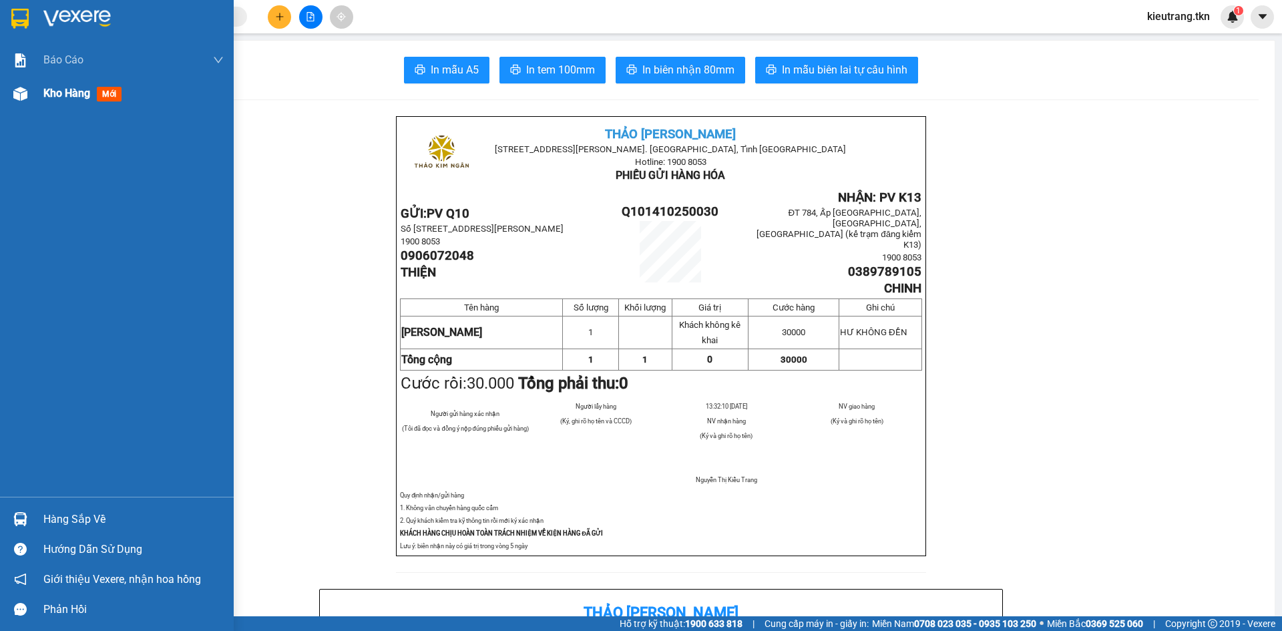
click at [58, 85] on div "Kho hàng mới" at bounding box center [84, 93] width 83 height 17
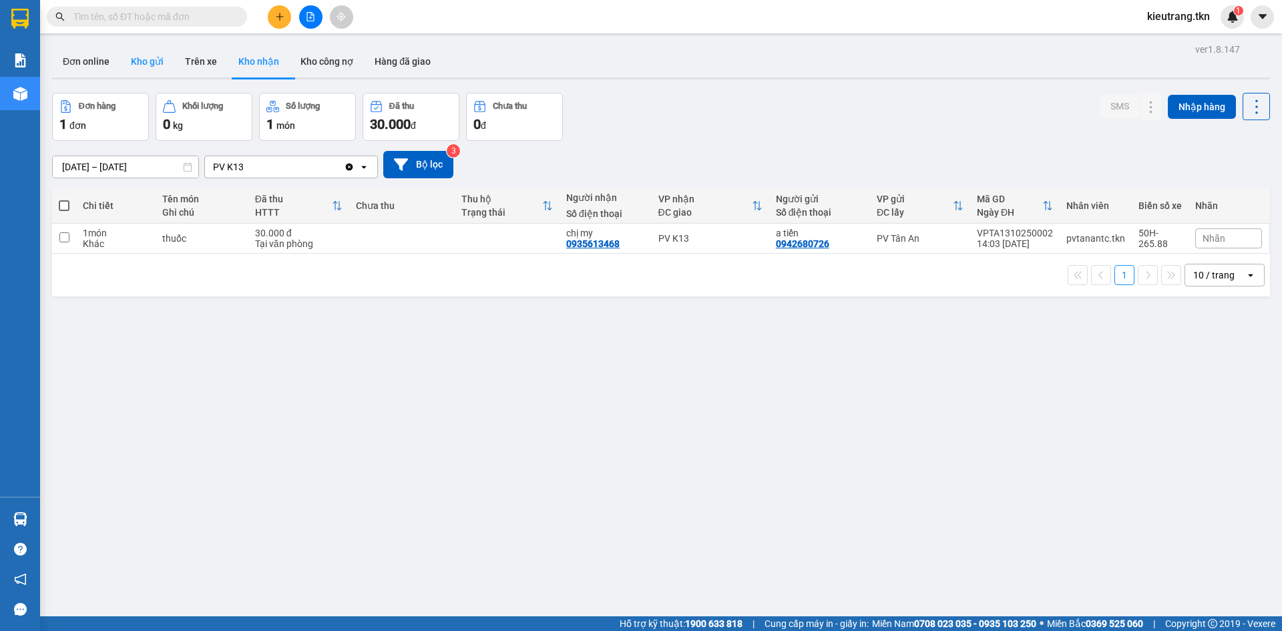
click at [143, 61] on button "Kho gửi" at bounding box center [147, 61] width 54 height 32
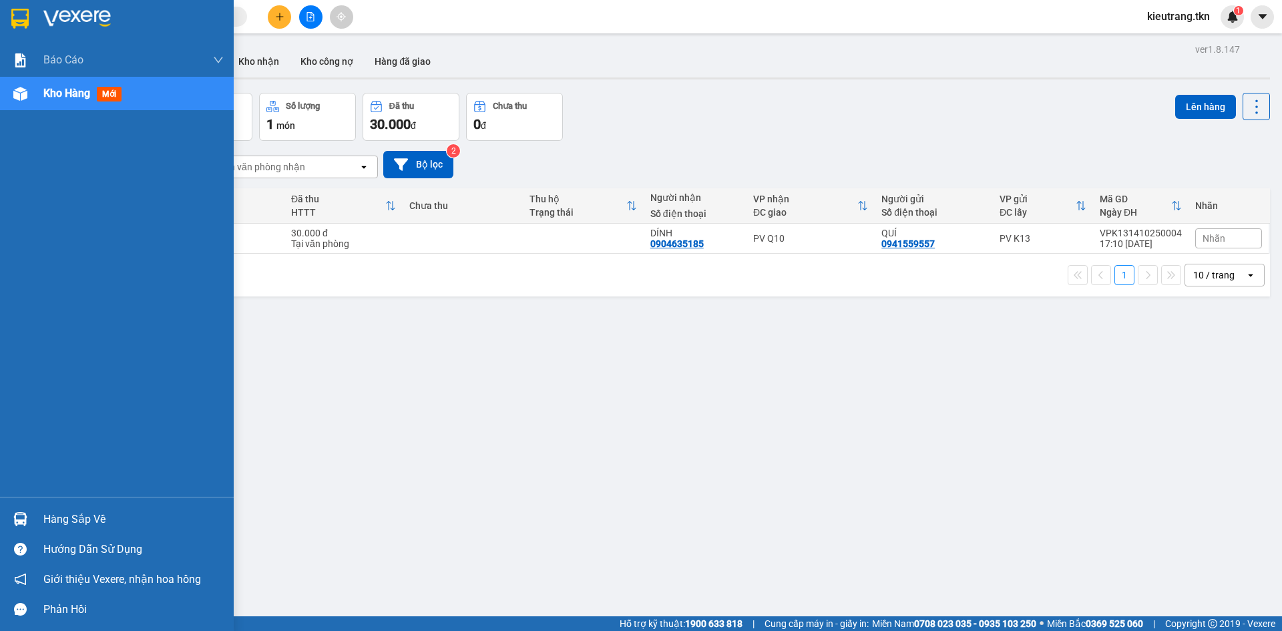
click at [91, 515] on div "Hàng sắp về" at bounding box center [133, 519] width 180 height 20
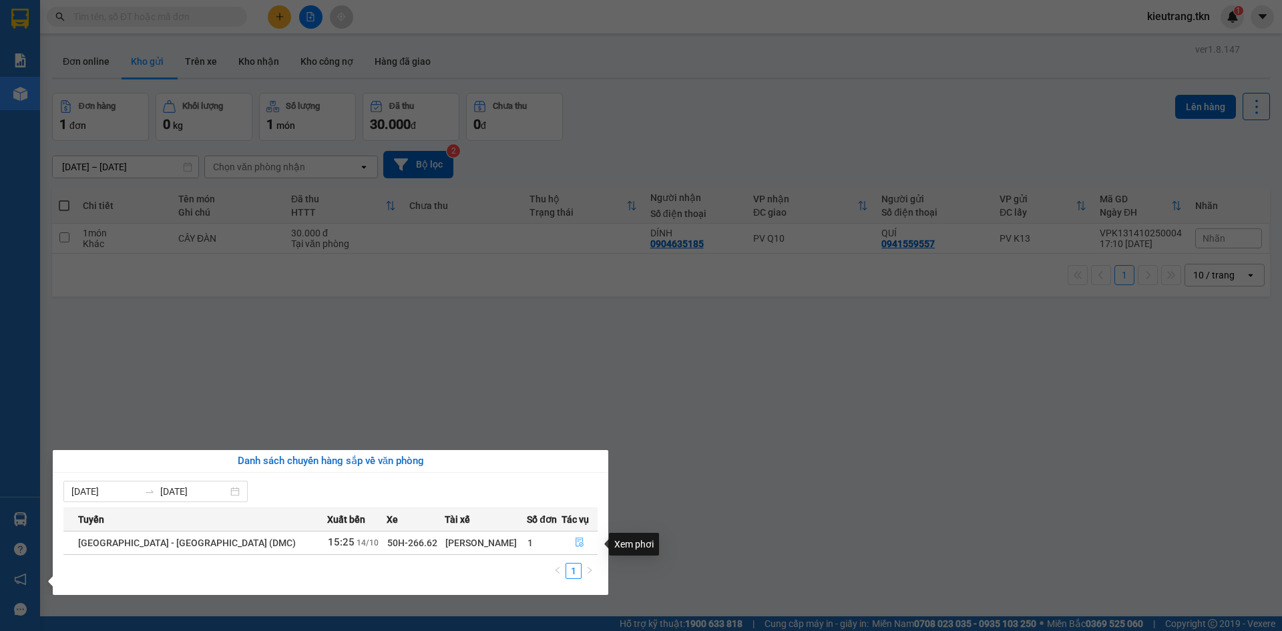
click at [577, 547] on icon "file-done" at bounding box center [579, 542] width 8 height 9
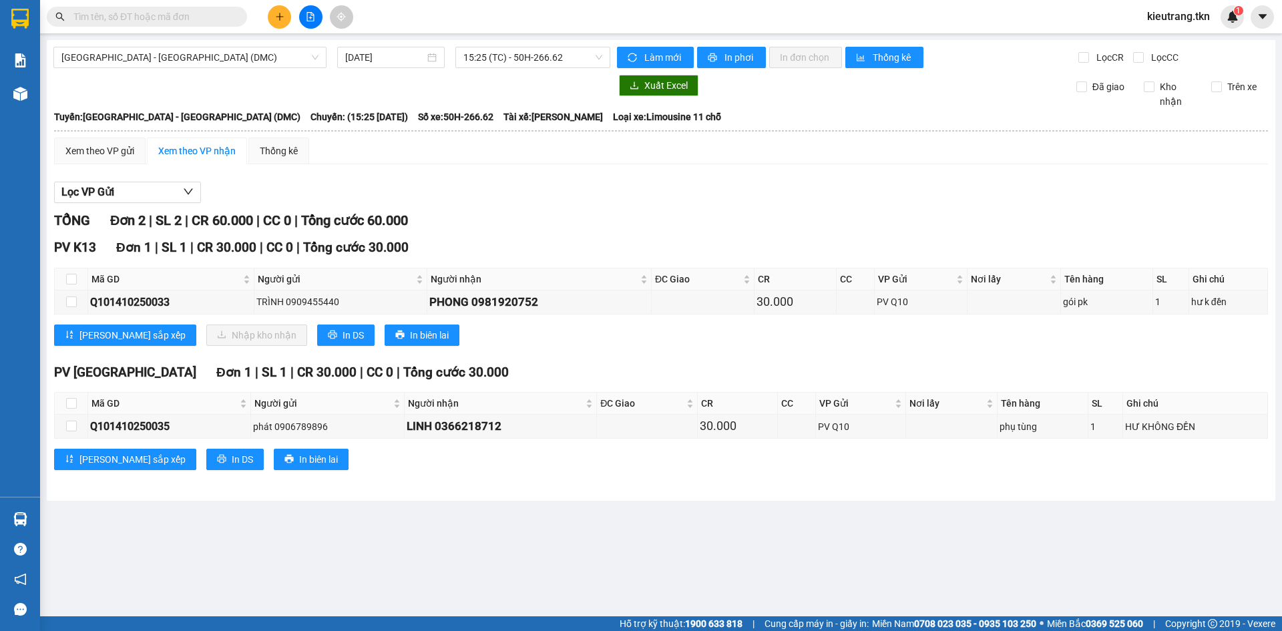
click at [64, 286] on th at bounding box center [71, 279] width 33 height 22
click at [69, 284] on input "checkbox" at bounding box center [71, 279] width 11 height 11
checkbox input "true"
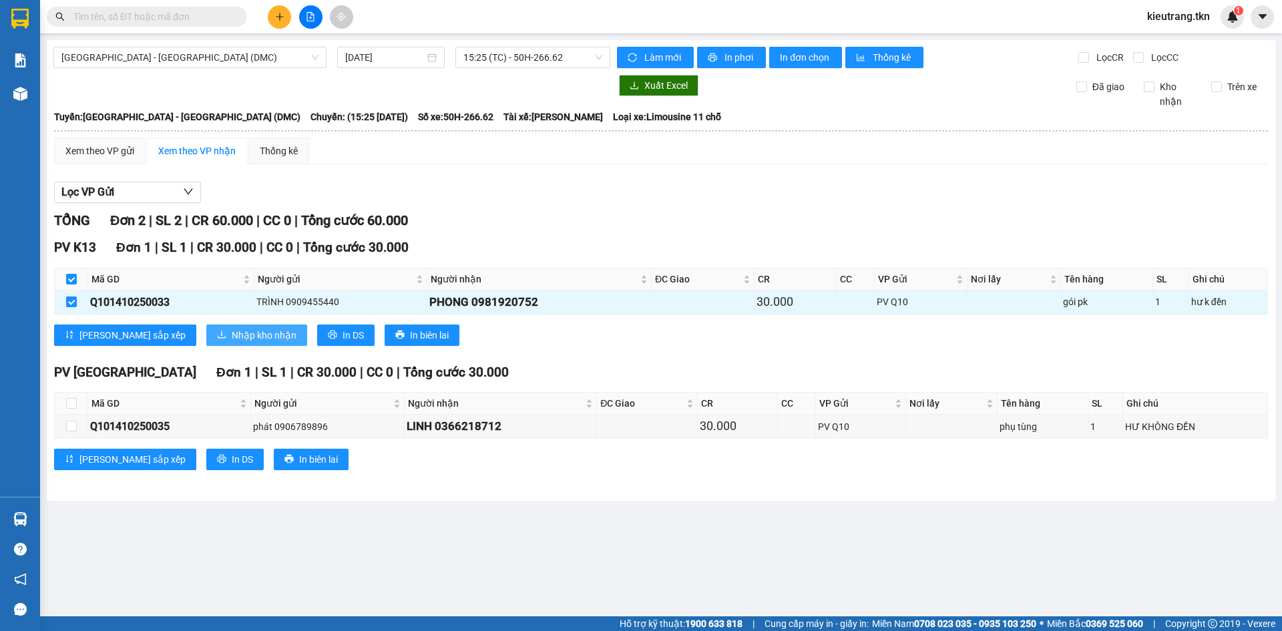
click at [232, 334] on span "Nhập kho nhận" at bounding box center [264, 335] width 65 height 15
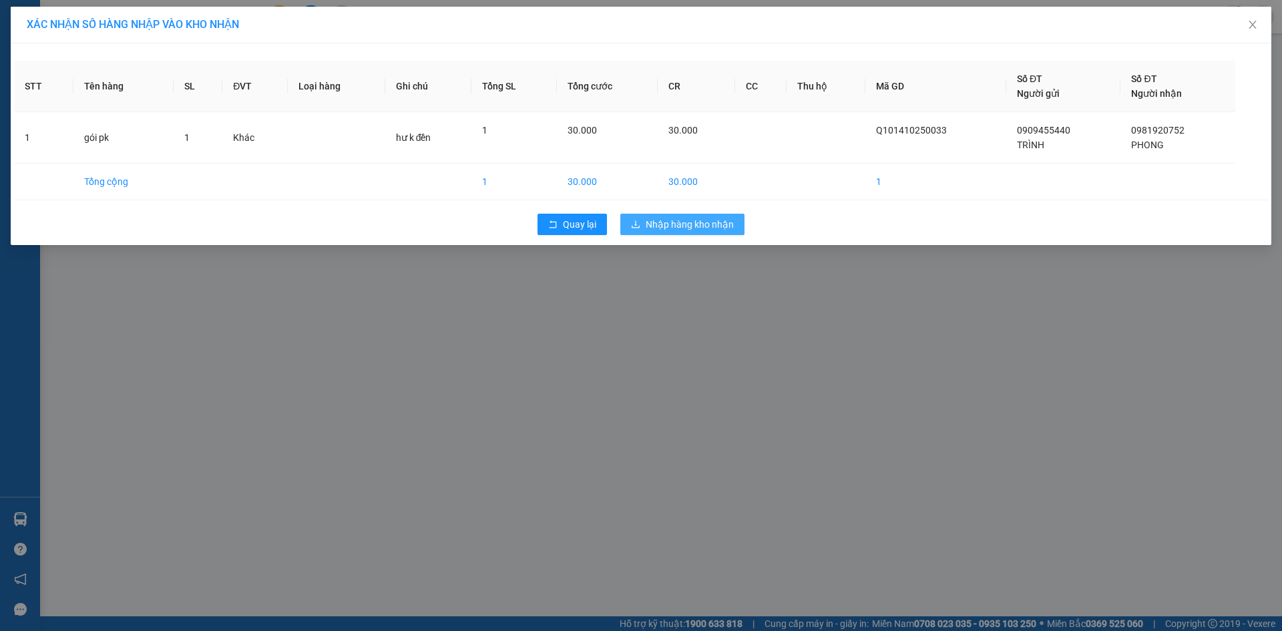
click at [684, 226] on span "Nhập hàng kho nhận" at bounding box center [689, 224] width 88 height 15
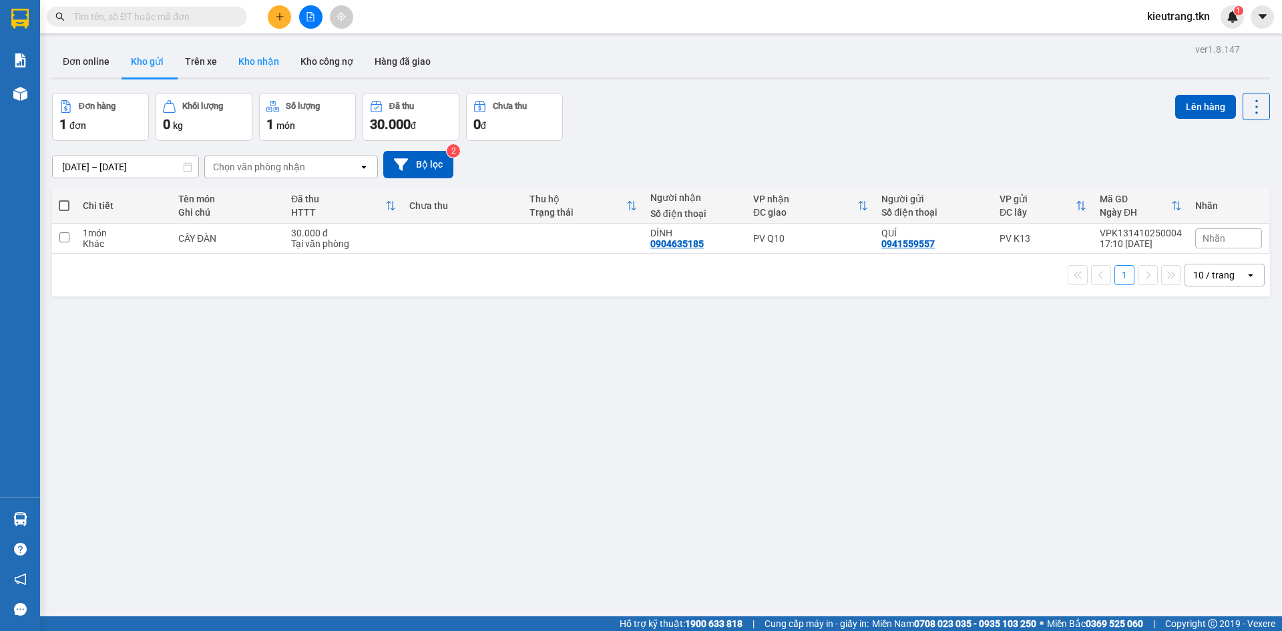
click at [245, 61] on button "Kho nhận" at bounding box center [259, 61] width 62 height 32
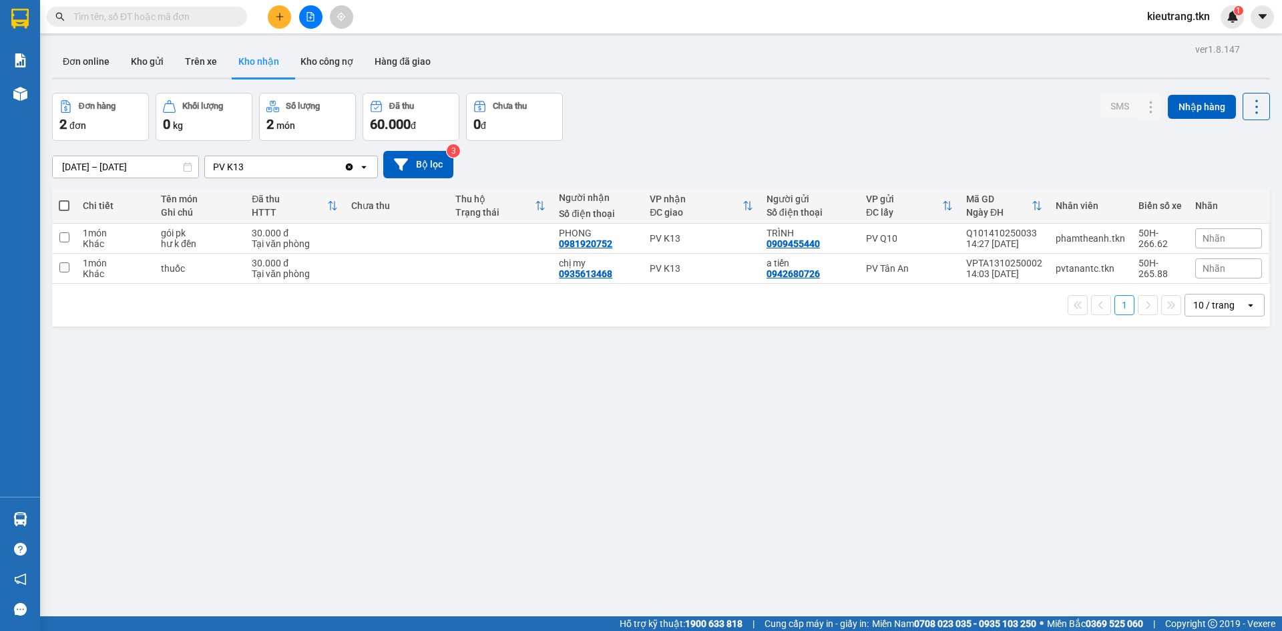
click at [1180, 12] on span "kieutrang.tkn" at bounding box center [1178, 16] width 84 height 17
click at [1157, 43] on span "Đăng xuất" at bounding box center [1183, 41] width 57 height 15
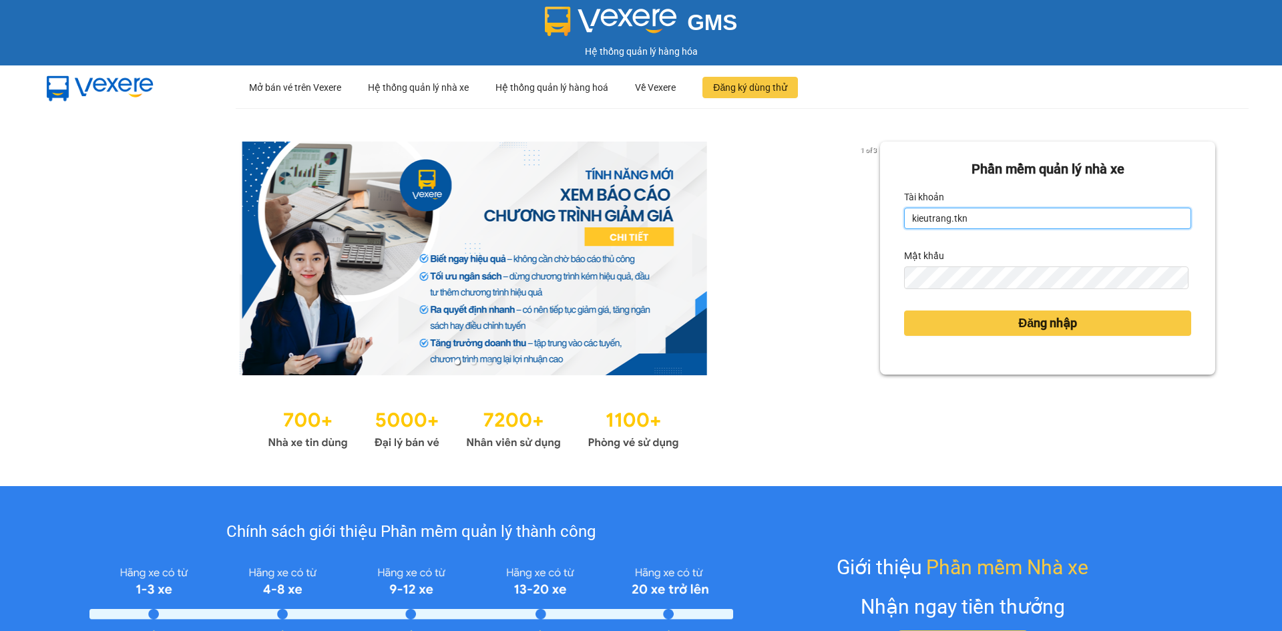
click at [977, 228] on input "kieutrang.tkn" at bounding box center [1047, 218] width 287 height 21
type input "vocongchanh.tkn"
